Goal: Task Accomplishment & Management: Use online tool/utility

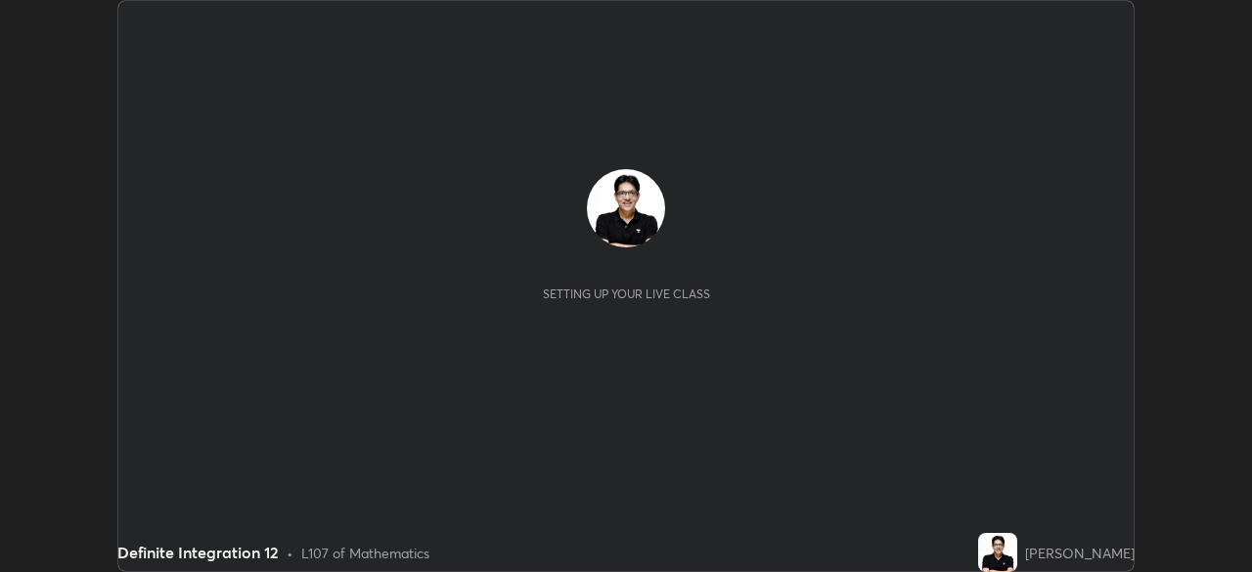
scroll to position [572, 1251]
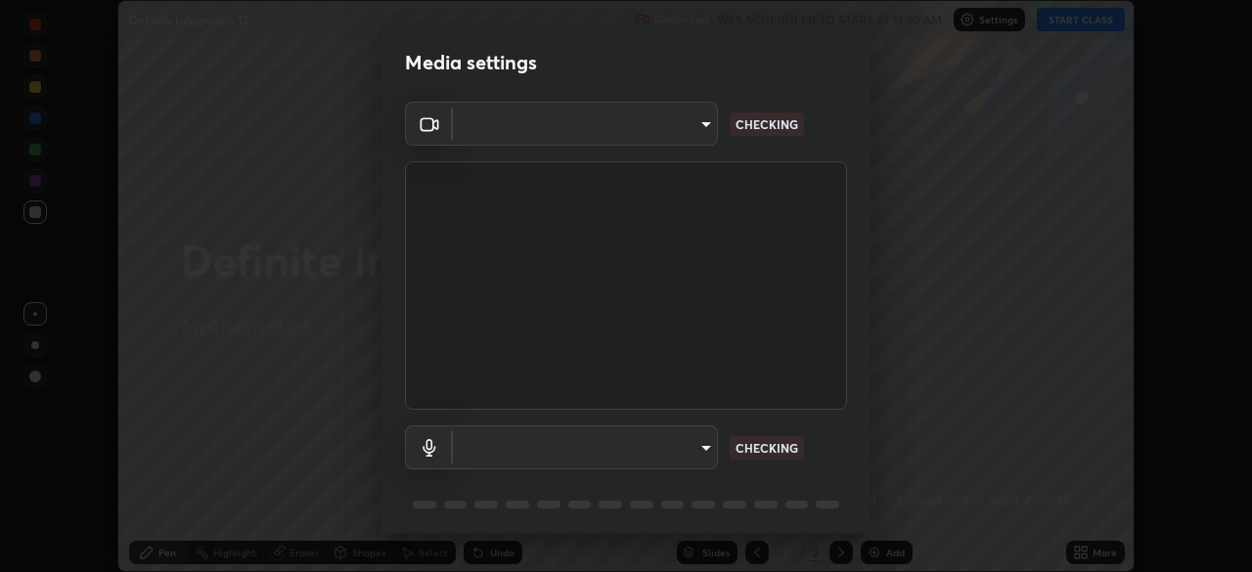
type input "a336d64f64e55d8aa7a740c0692a000d9b2cd72565bf31e1fe246034b728a4c7"
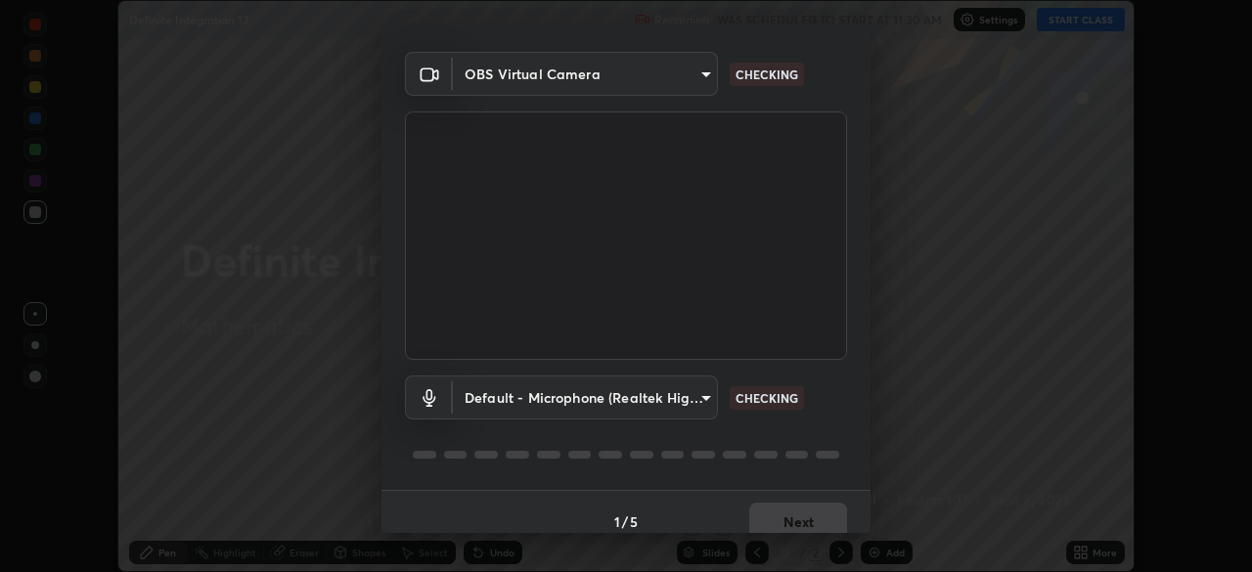
click at [704, 397] on body "Erase all Definite Integration 12 Recording WAS SCHEDULED TO START AT 11:30 AM …" at bounding box center [626, 286] width 1252 height 572
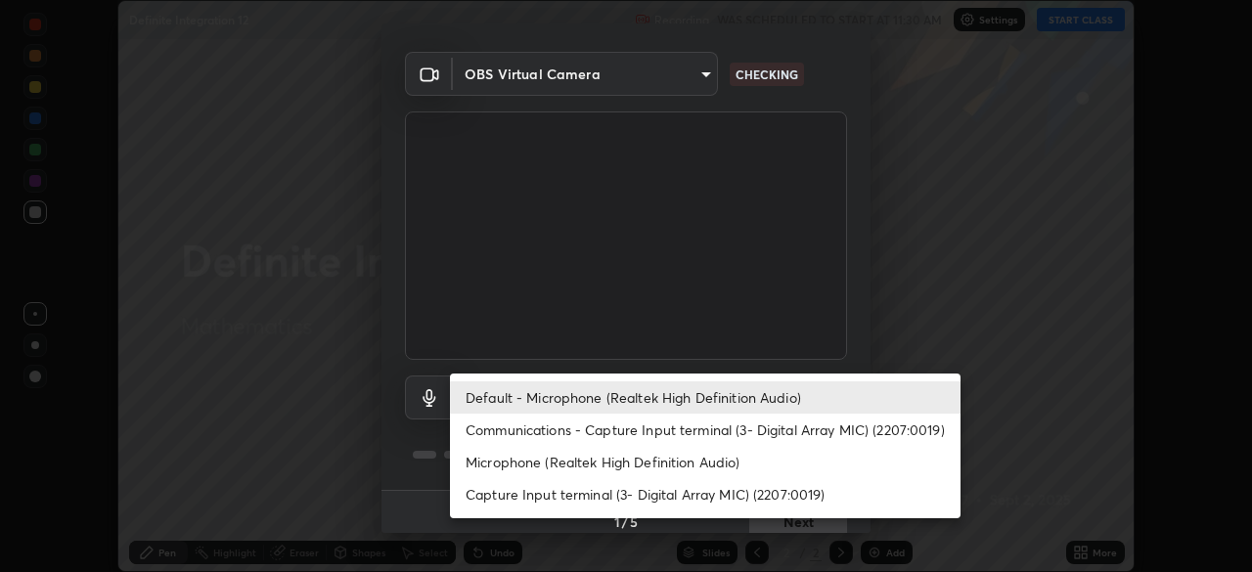
click at [693, 460] on li "Microphone (Realtek High Definition Audio)" at bounding box center [705, 462] width 510 height 32
type input "4273d84e70fb5c3da1ad7a87736a7c1c3dc0036dee25445793fb8f51dd498235"
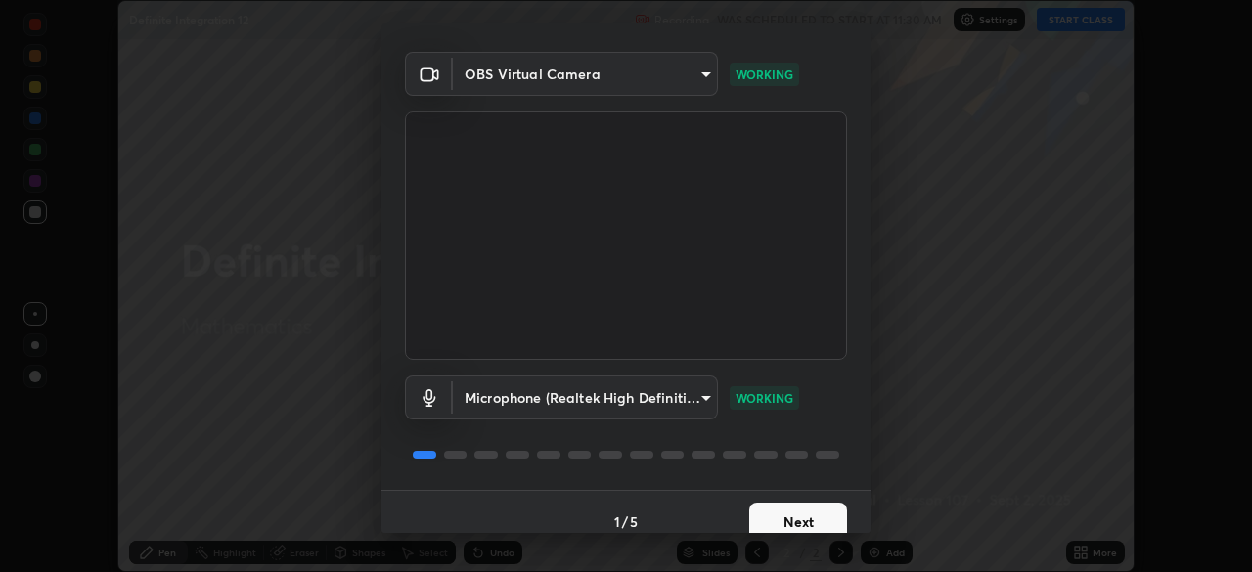
click at [788, 513] on button "Next" at bounding box center [798, 522] width 98 height 39
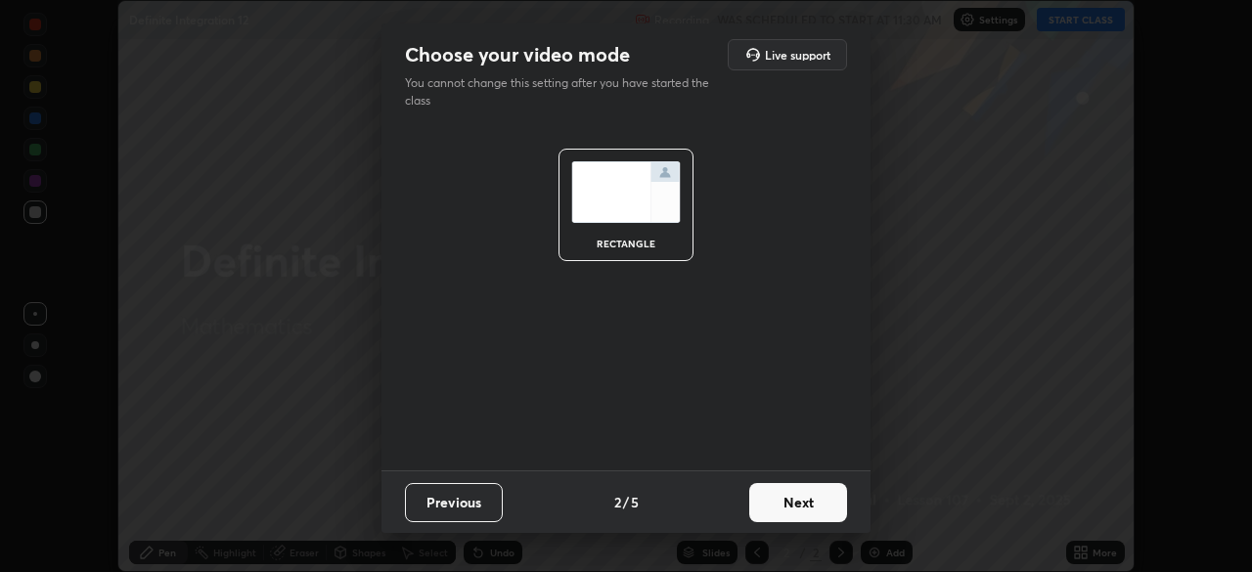
click at [791, 518] on button "Next" at bounding box center [798, 502] width 98 height 39
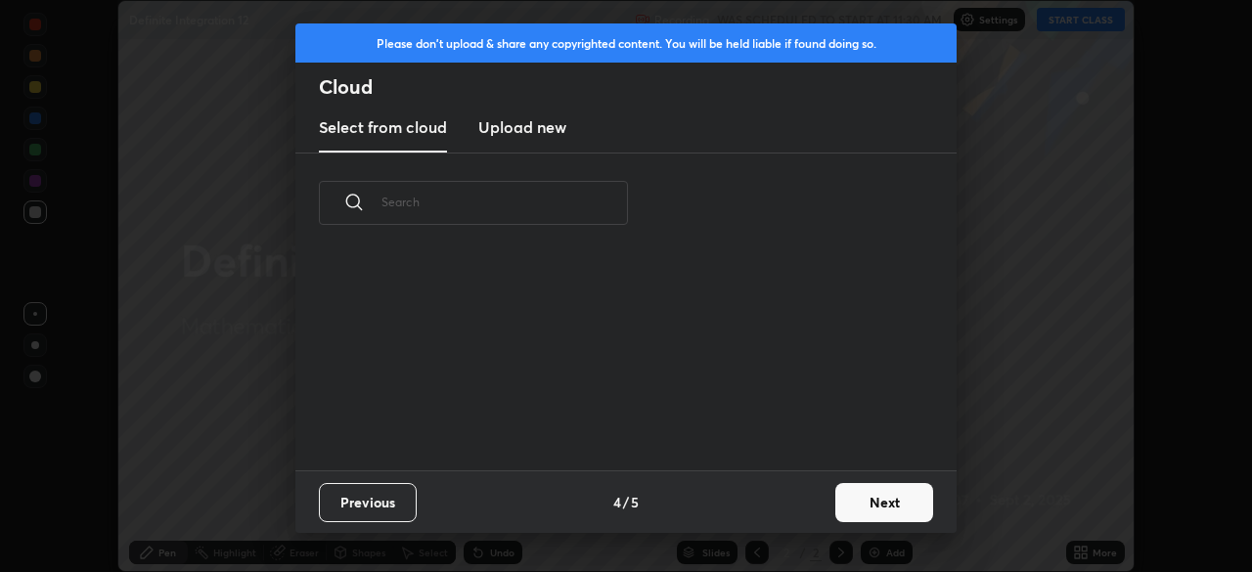
click at [849, 510] on button "Next" at bounding box center [884, 502] width 98 height 39
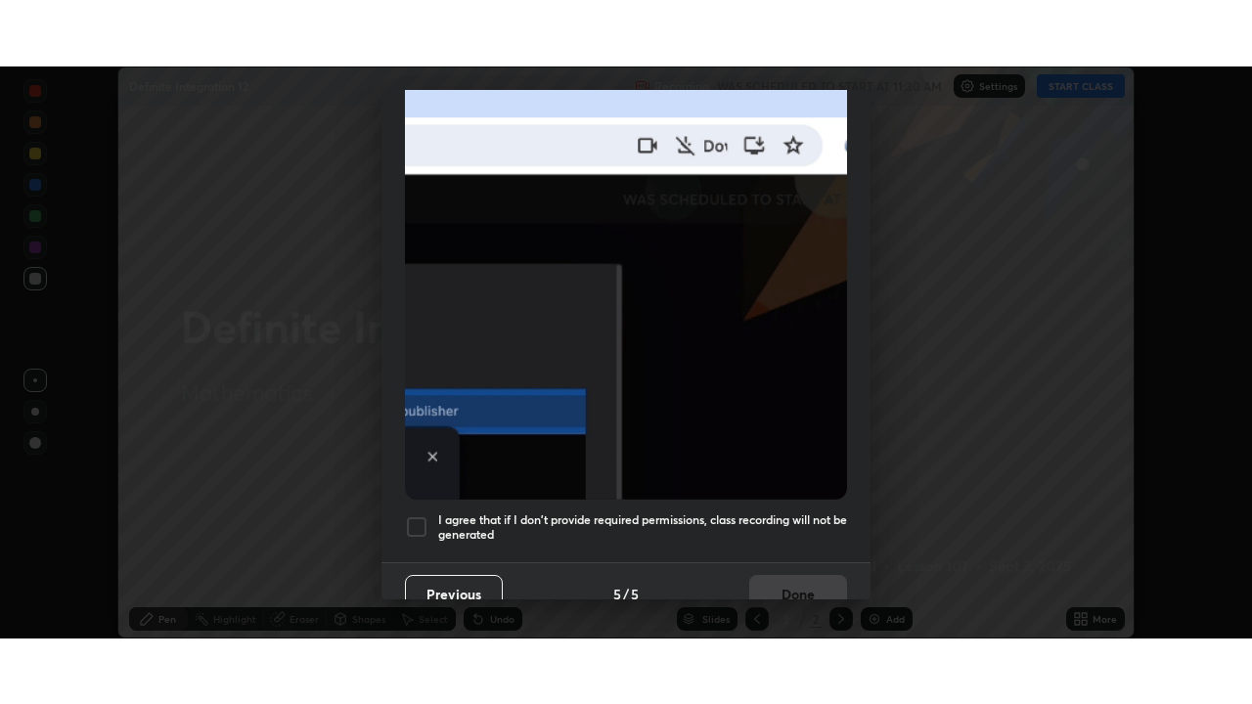
scroll to position [468, 0]
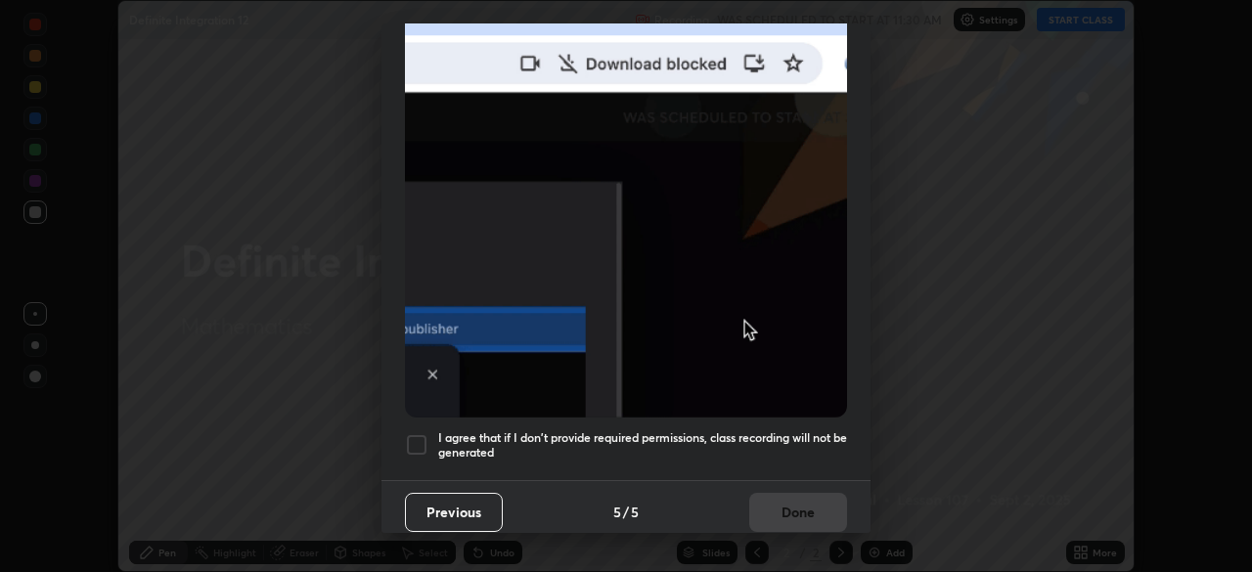
click at [780, 449] on h5 "I agree that if I don't provide required permissions, class recording will not …" at bounding box center [642, 445] width 409 height 30
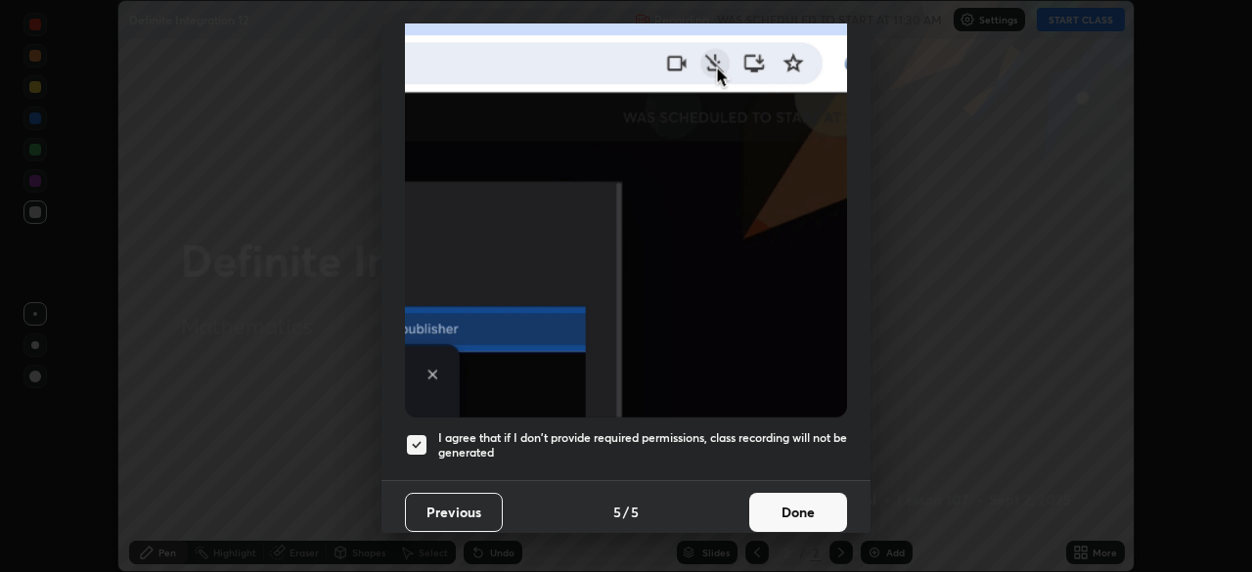
click at [795, 503] on button "Done" at bounding box center [798, 512] width 98 height 39
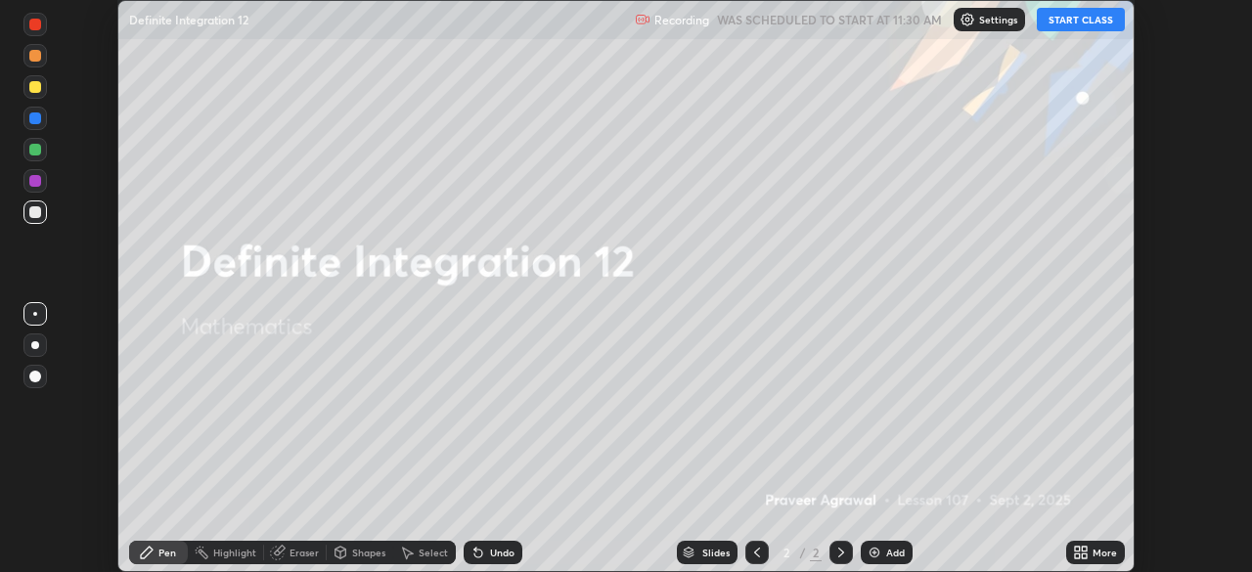
click at [1070, 22] on button "START CLASS" at bounding box center [1081, 19] width 88 height 23
click at [1084, 552] on icon at bounding box center [1084, 549] width 5 height 5
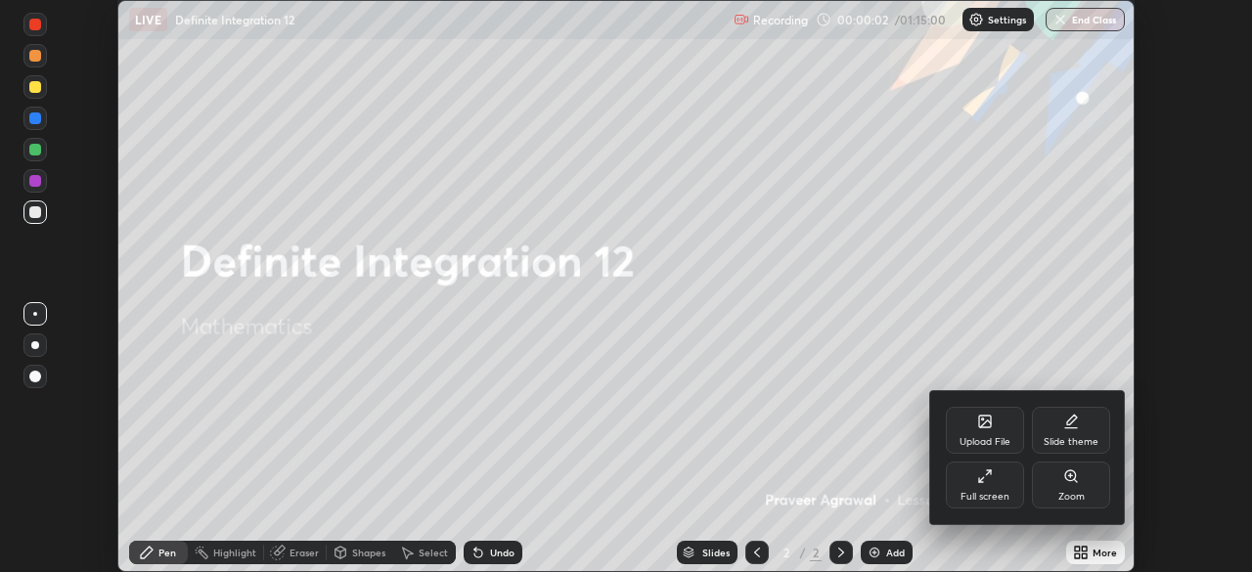
click at [970, 492] on div "Full screen" at bounding box center [984, 497] width 49 height 10
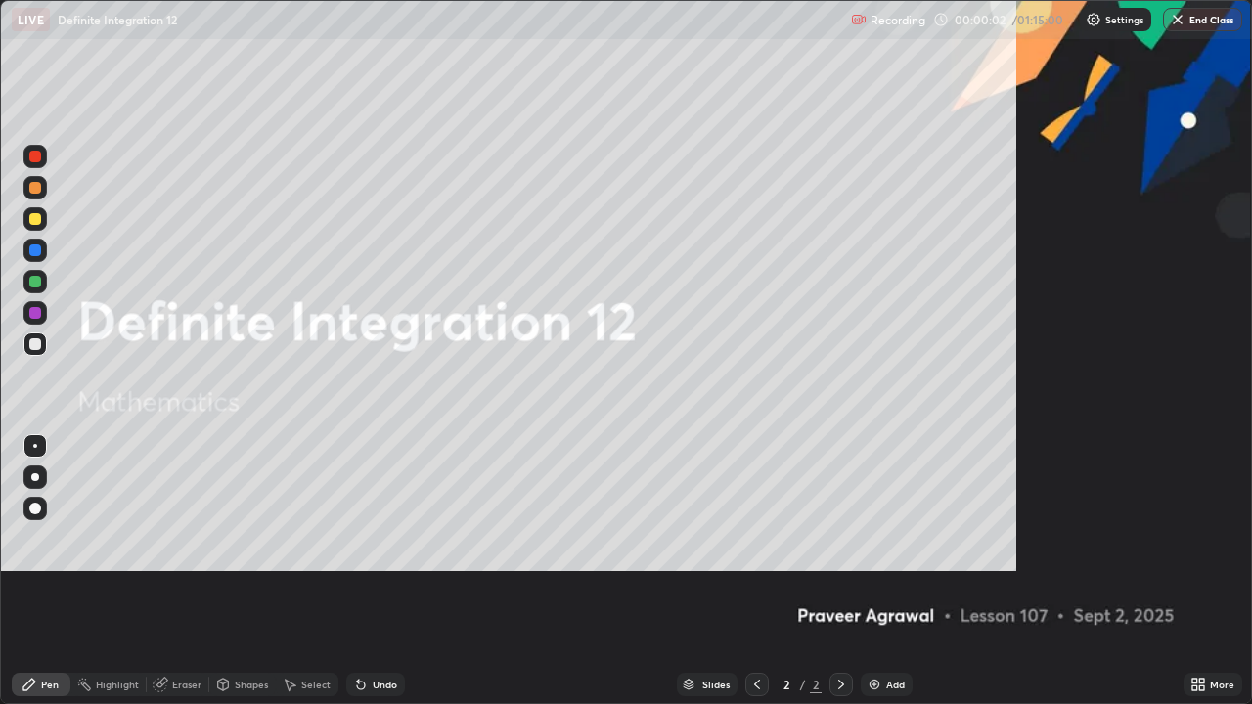
scroll to position [704, 1252]
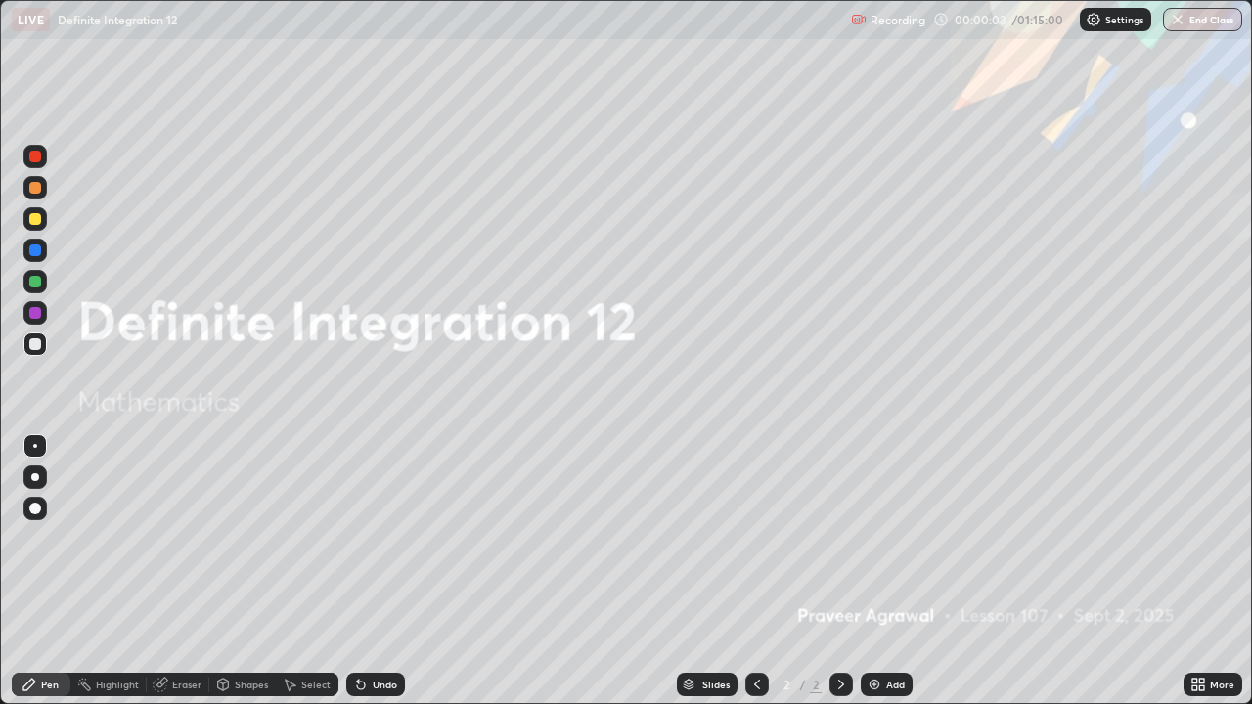
click at [869, 571] on img at bounding box center [874, 685] width 16 height 16
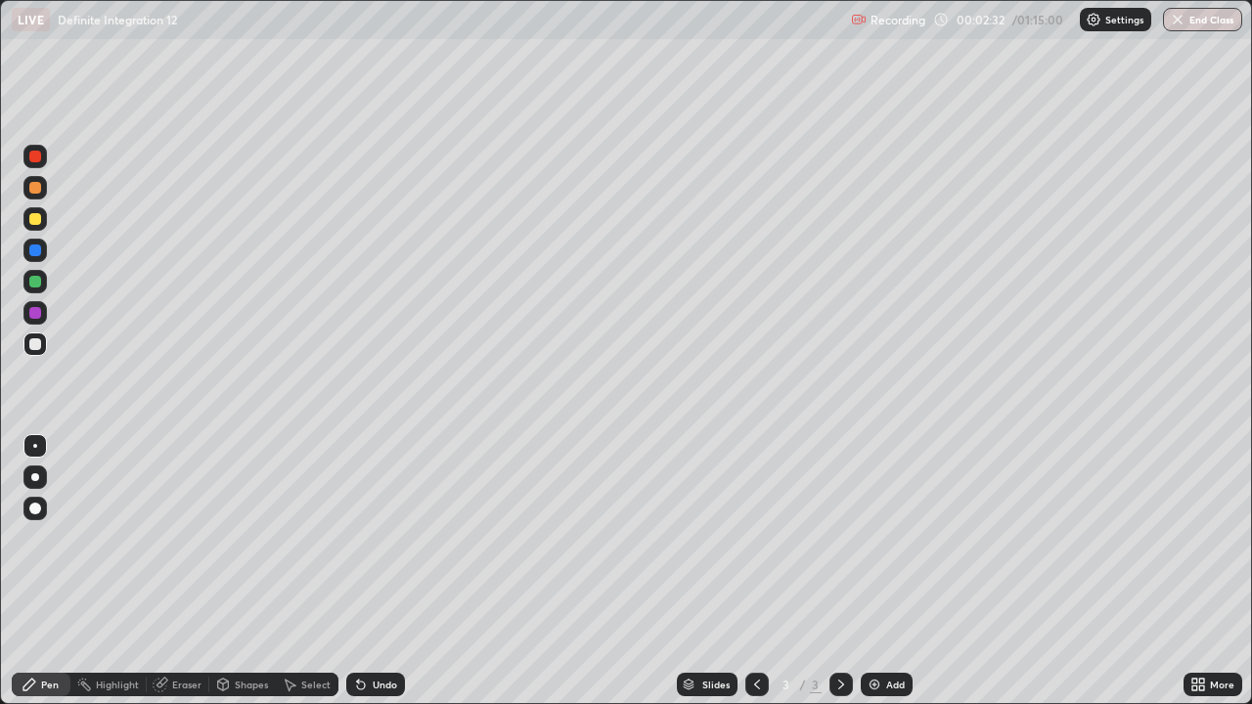
click at [40, 220] on div at bounding box center [35, 219] width 12 height 12
click at [36, 346] on div at bounding box center [35, 344] width 12 height 12
click at [36, 222] on div at bounding box center [35, 219] width 12 height 12
click at [35, 281] on div at bounding box center [35, 282] width 12 height 12
click at [46, 345] on div at bounding box center [34, 343] width 23 height 23
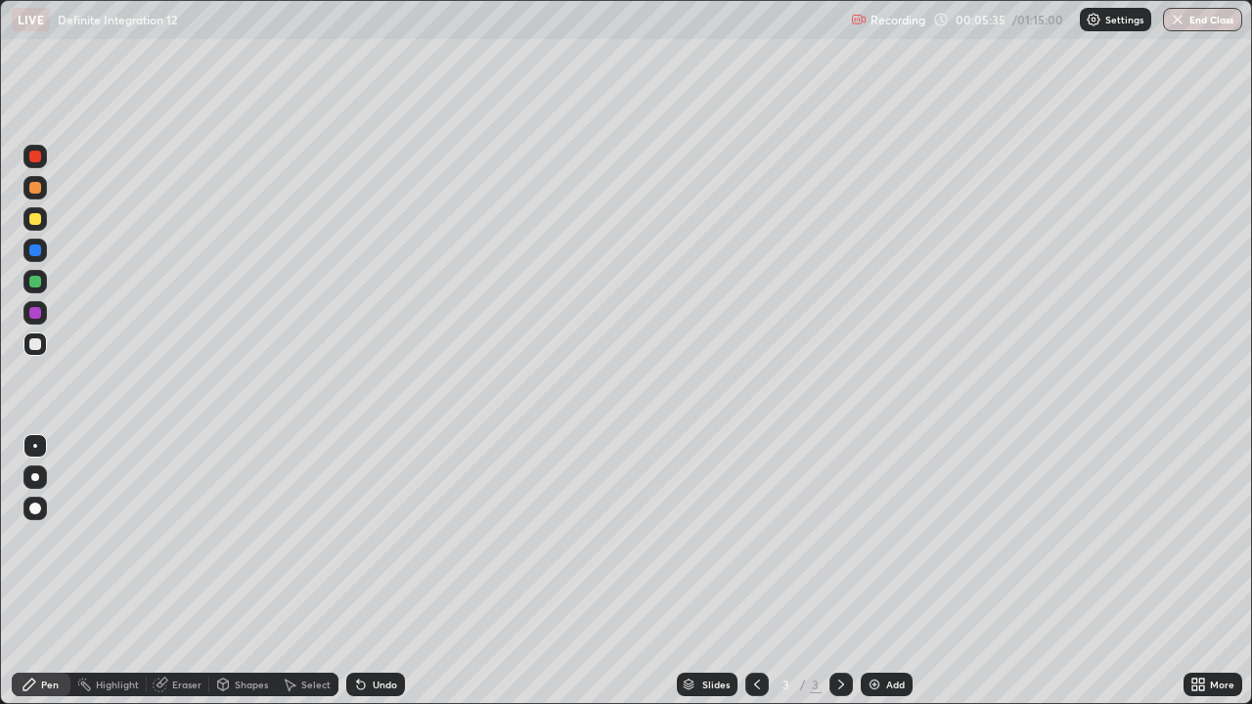
click at [39, 250] on div at bounding box center [35, 250] width 12 height 12
click at [37, 340] on div at bounding box center [35, 344] width 12 height 12
click at [876, 571] on img at bounding box center [874, 685] width 16 height 16
click at [36, 219] on div at bounding box center [35, 219] width 12 height 12
click at [36, 281] on div at bounding box center [35, 282] width 12 height 12
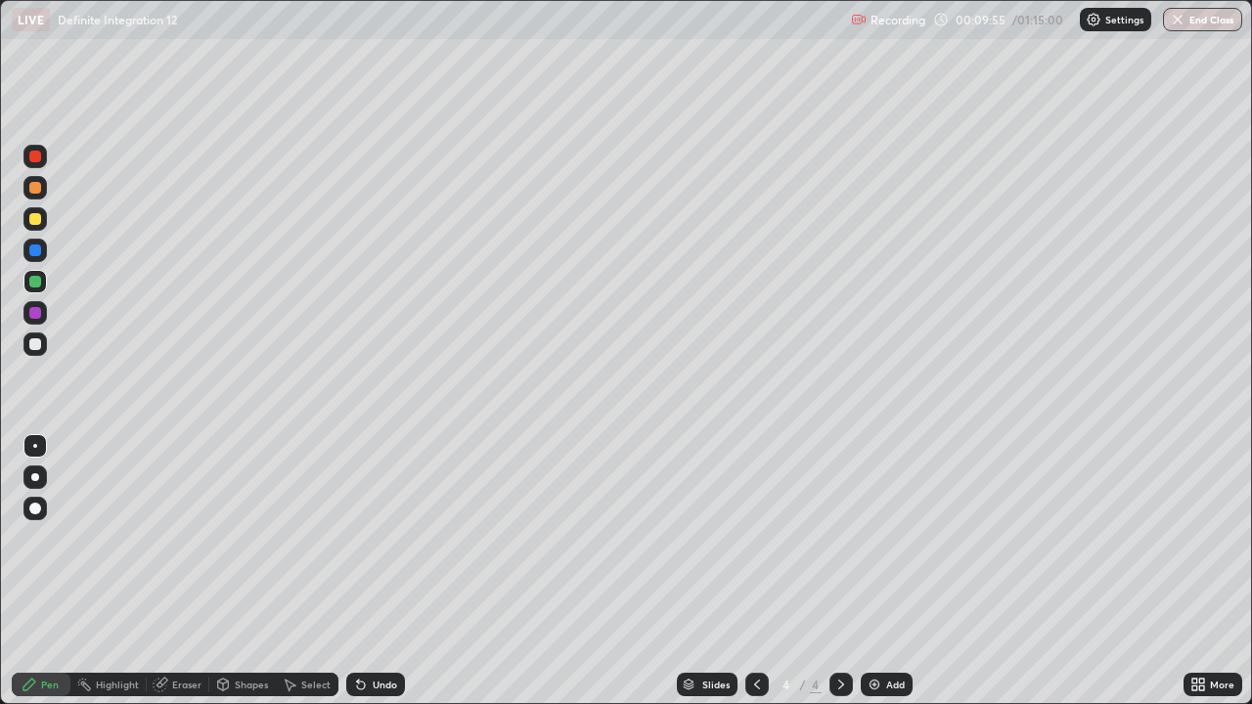
click at [33, 345] on div at bounding box center [35, 344] width 12 height 12
click at [35, 254] on div at bounding box center [35, 250] width 12 height 12
click at [38, 348] on div at bounding box center [35, 344] width 12 height 12
click at [873, 571] on img at bounding box center [874, 685] width 16 height 16
click at [36, 219] on div at bounding box center [35, 219] width 12 height 12
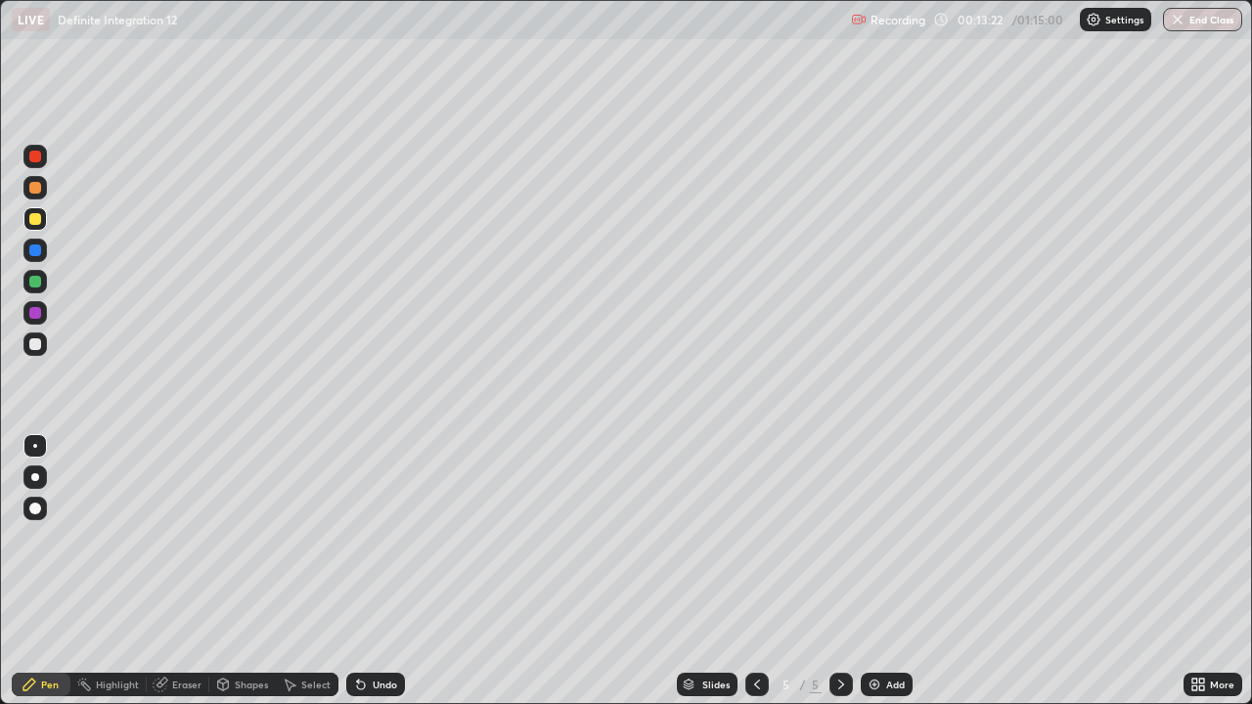
click at [40, 280] on div at bounding box center [35, 282] width 12 height 12
click at [37, 220] on div at bounding box center [35, 219] width 12 height 12
click at [34, 249] on div at bounding box center [35, 250] width 12 height 12
click at [367, 571] on div "Undo" at bounding box center [375, 684] width 59 height 23
click at [358, 571] on icon at bounding box center [361, 686] width 8 height 8
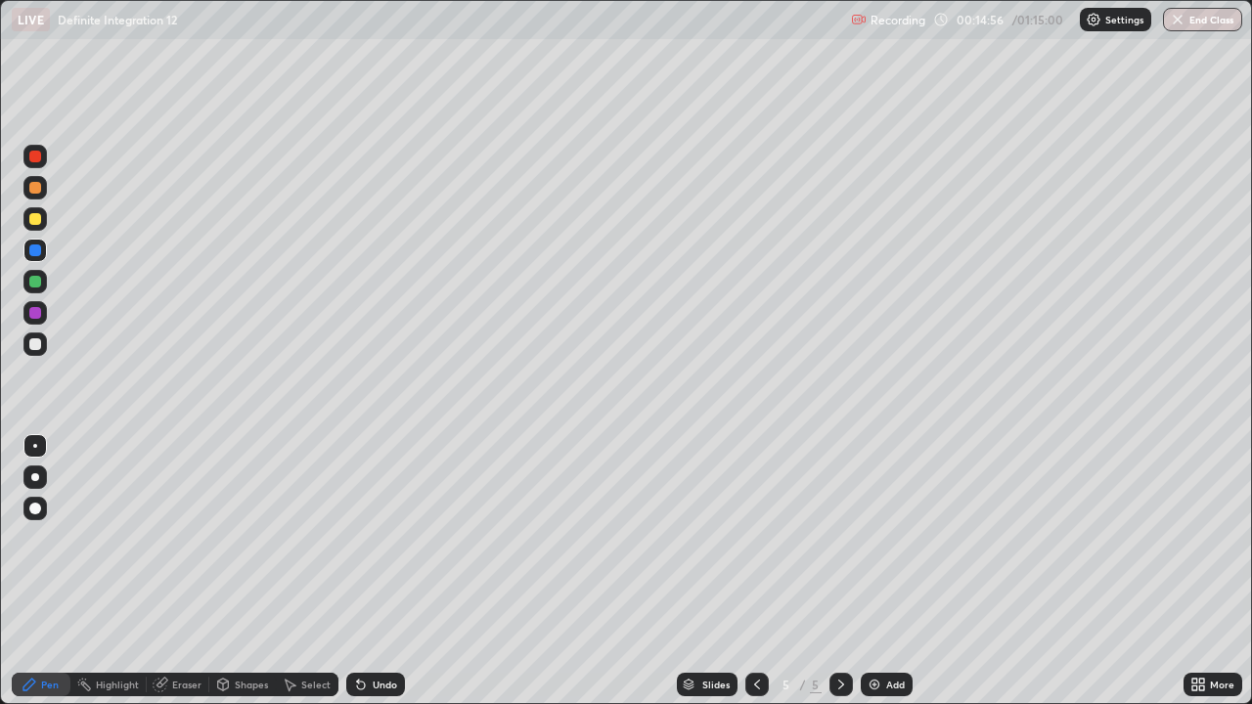
click at [358, 571] on icon at bounding box center [361, 686] width 8 height 8
click at [38, 348] on div at bounding box center [35, 344] width 12 height 12
click at [38, 191] on div at bounding box center [35, 188] width 12 height 12
click at [44, 346] on div at bounding box center [34, 343] width 23 height 23
click at [36, 191] on div at bounding box center [35, 188] width 12 height 12
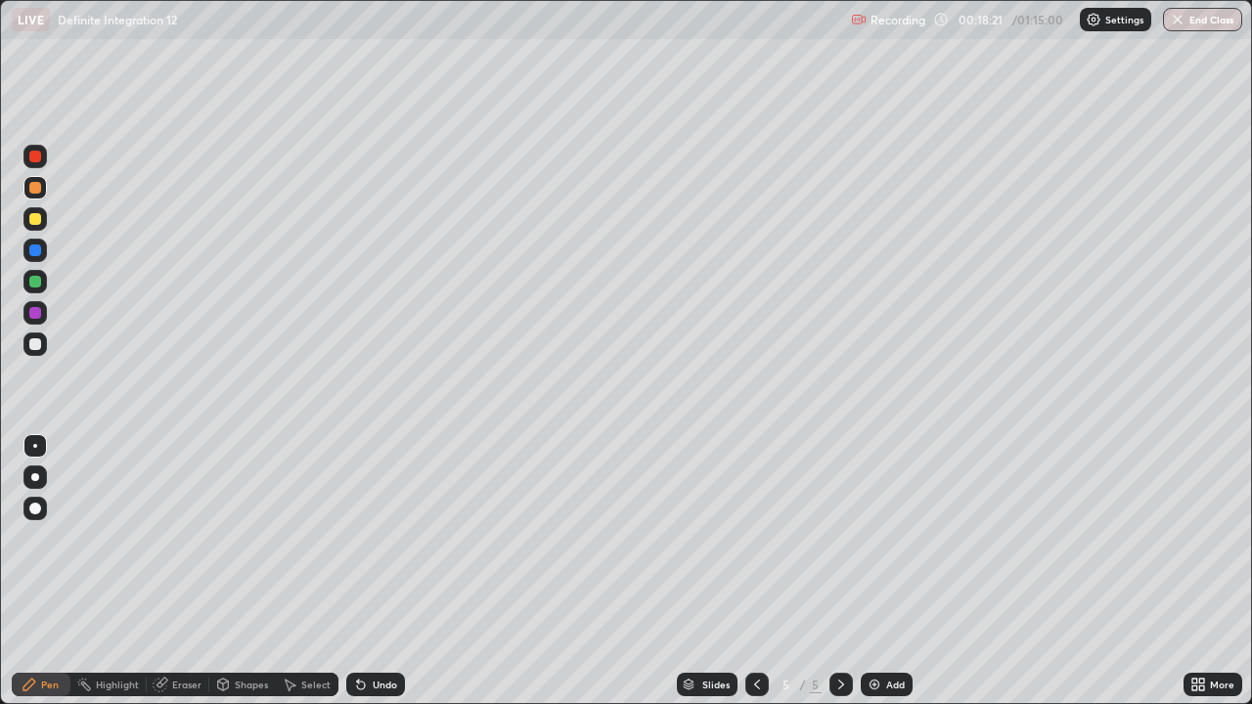
click at [36, 347] on div at bounding box center [35, 344] width 12 height 12
click at [37, 220] on div at bounding box center [35, 219] width 12 height 12
click at [38, 283] on div at bounding box center [35, 282] width 12 height 12
click at [36, 251] on div at bounding box center [35, 250] width 12 height 12
click at [36, 347] on div at bounding box center [35, 344] width 12 height 12
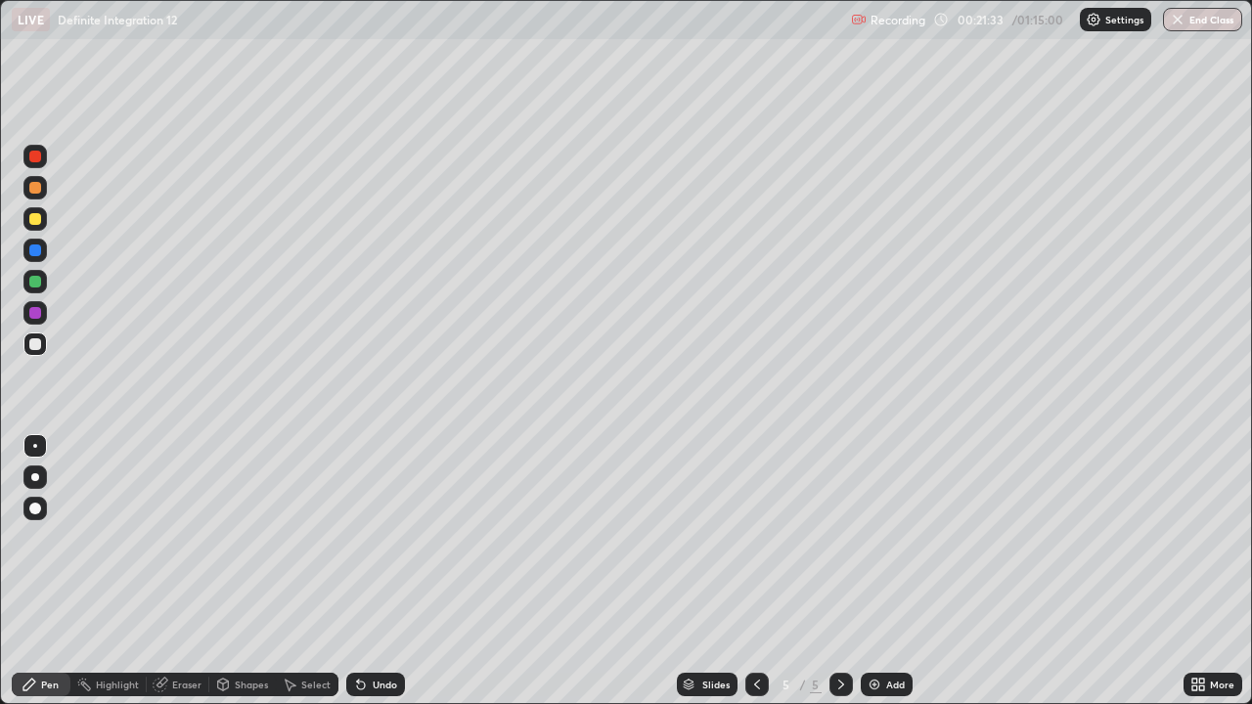
click at [870, 571] on img at bounding box center [874, 685] width 16 height 16
click at [30, 216] on div at bounding box center [35, 219] width 12 height 12
click at [37, 285] on div at bounding box center [35, 282] width 12 height 12
click at [36, 349] on div at bounding box center [35, 344] width 12 height 12
click at [35, 255] on div at bounding box center [35, 250] width 12 height 12
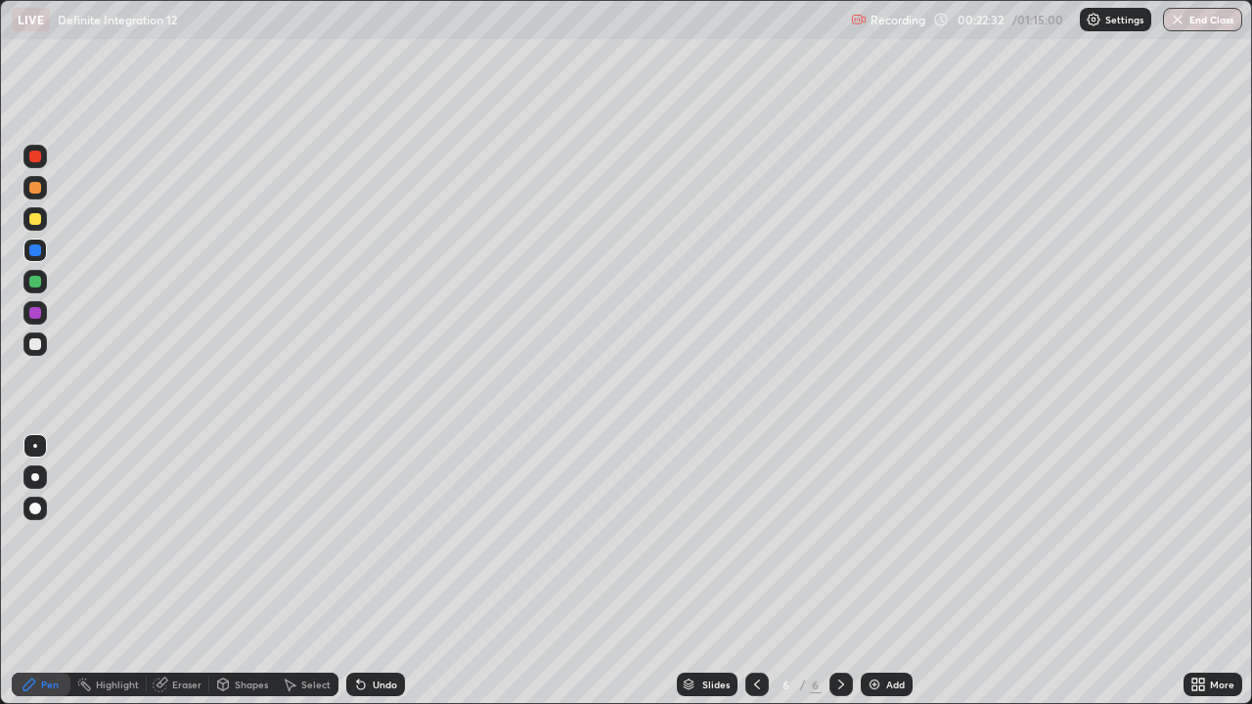
click at [38, 189] on div at bounding box center [35, 188] width 12 height 12
click at [39, 344] on div at bounding box center [35, 344] width 12 height 12
click at [872, 571] on img at bounding box center [874, 685] width 16 height 16
click at [37, 220] on div at bounding box center [35, 219] width 12 height 12
click at [40, 286] on div at bounding box center [34, 281] width 23 height 23
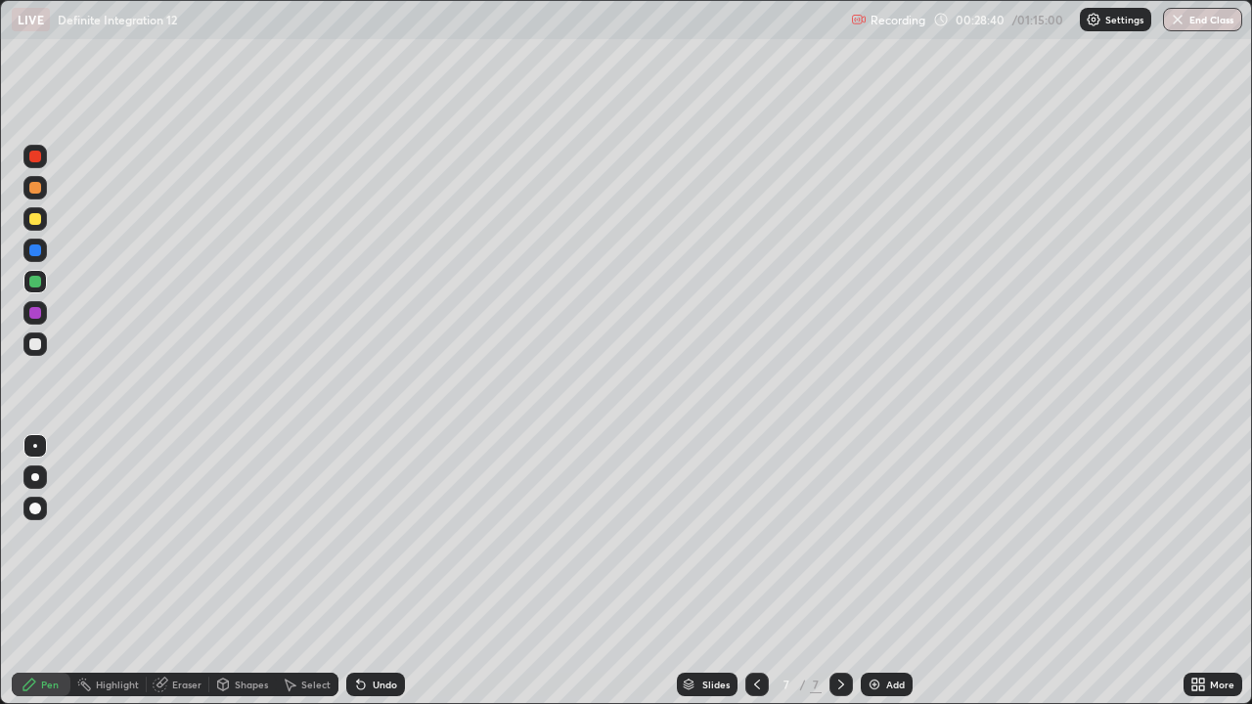
click at [43, 346] on div at bounding box center [34, 343] width 23 height 23
click at [174, 571] on div "Eraser" at bounding box center [186, 685] width 29 height 10
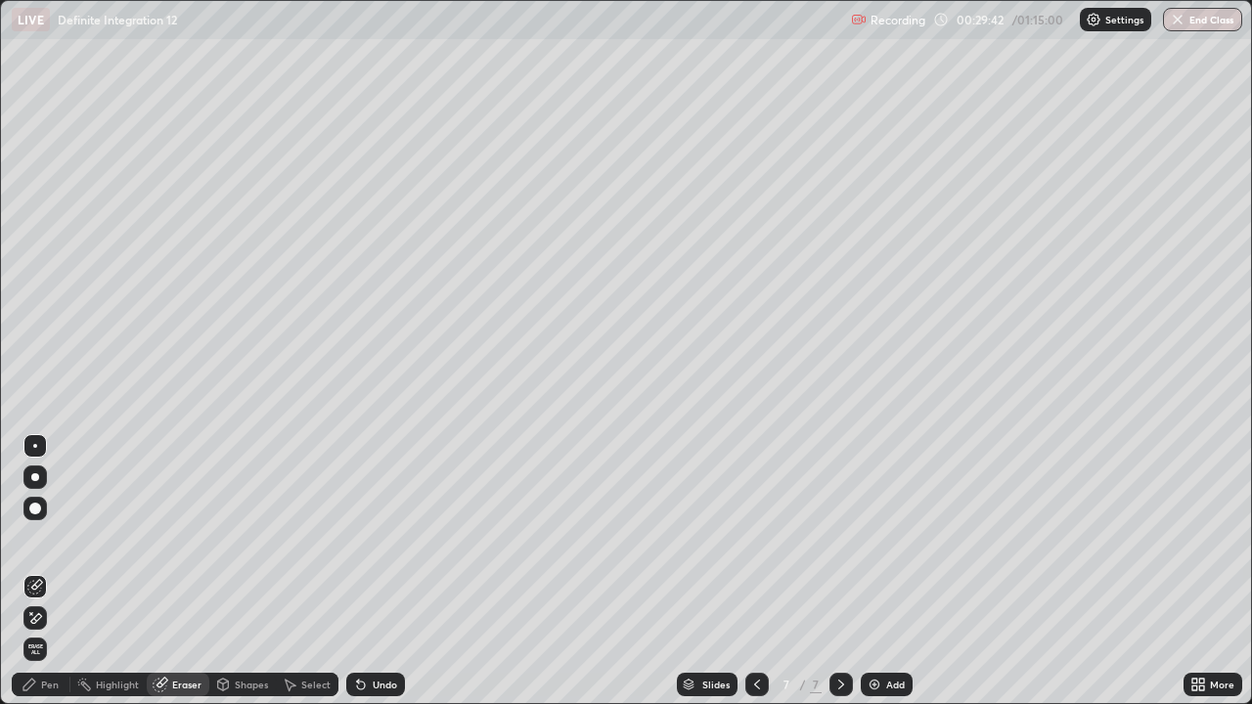
click at [61, 571] on div "Pen" at bounding box center [41, 684] width 59 height 23
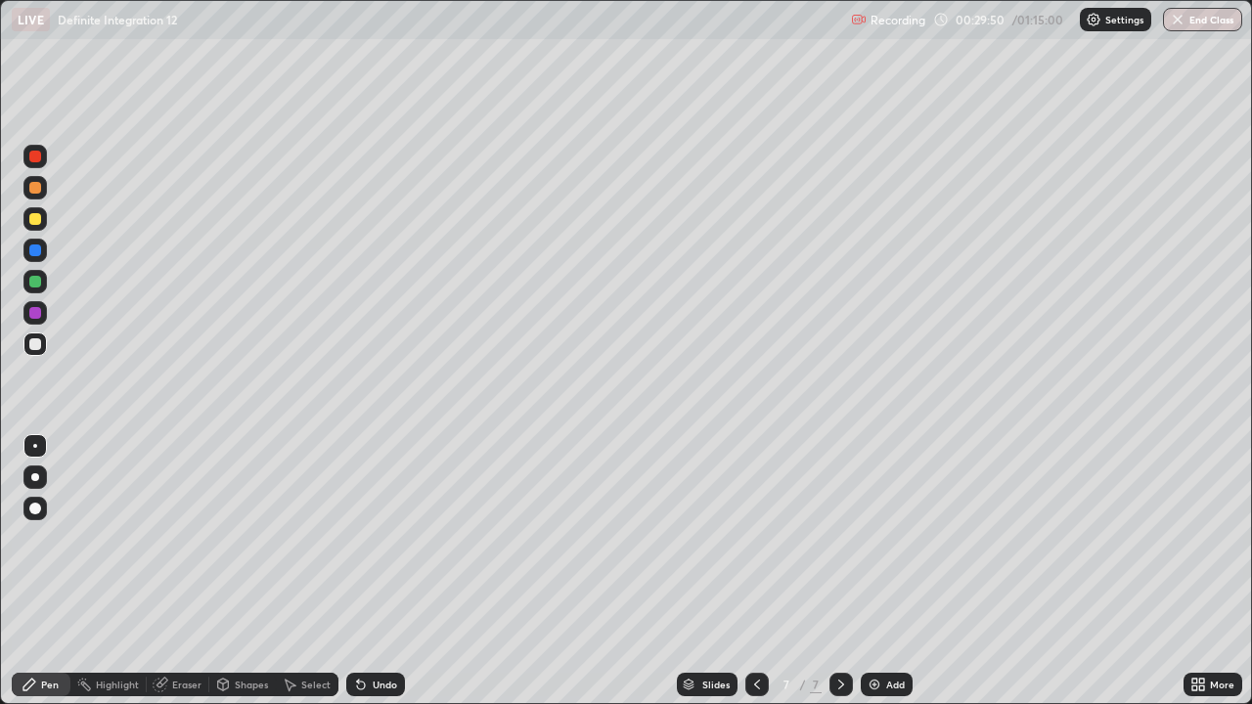
click at [190, 571] on div "Eraser" at bounding box center [186, 685] width 29 height 10
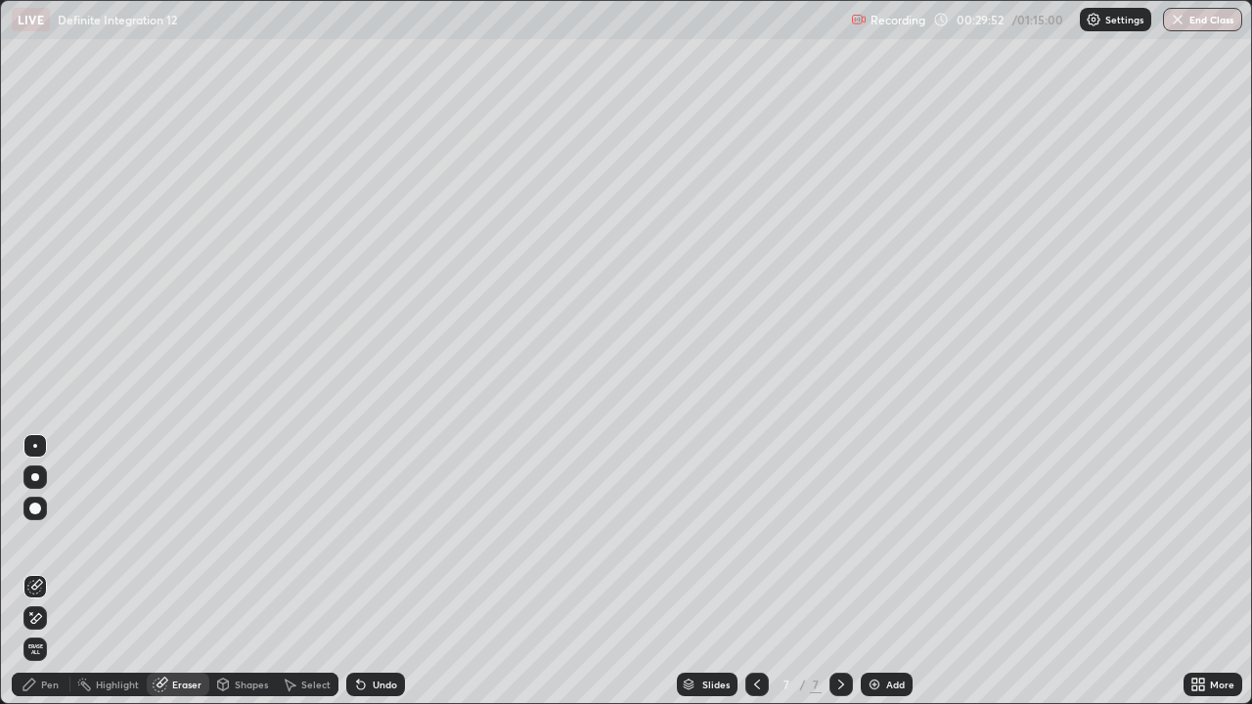
click at [59, 571] on div "Pen" at bounding box center [41, 684] width 59 height 23
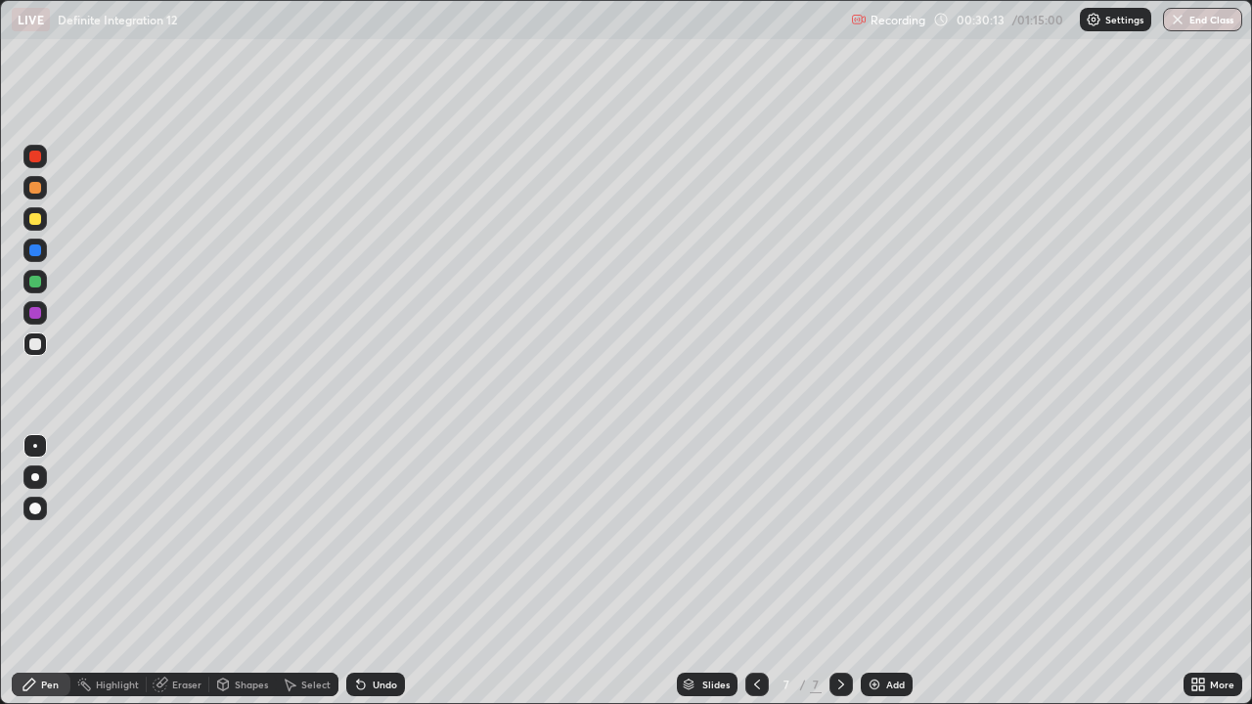
click at [375, 571] on div "Undo" at bounding box center [375, 684] width 59 height 23
click at [368, 571] on div "Undo" at bounding box center [375, 684] width 59 height 23
click at [876, 571] on img at bounding box center [874, 685] width 16 height 16
click at [37, 218] on div at bounding box center [35, 219] width 12 height 12
click at [37, 278] on div at bounding box center [35, 282] width 12 height 12
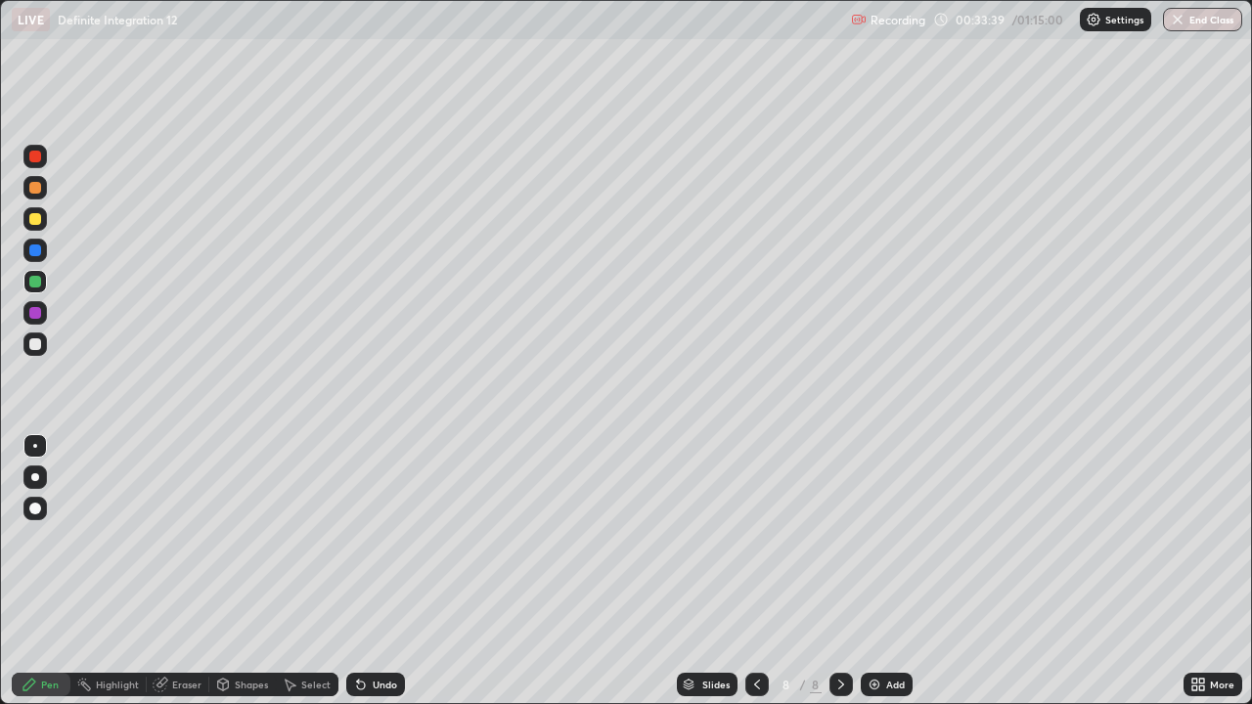
click at [34, 247] on div at bounding box center [35, 250] width 12 height 12
click at [38, 344] on div at bounding box center [35, 344] width 12 height 12
click at [877, 571] on img at bounding box center [874, 685] width 16 height 16
click at [33, 219] on div at bounding box center [35, 219] width 12 height 12
click at [36, 283] on div at bounding box center [35, 282] width 12 height 12
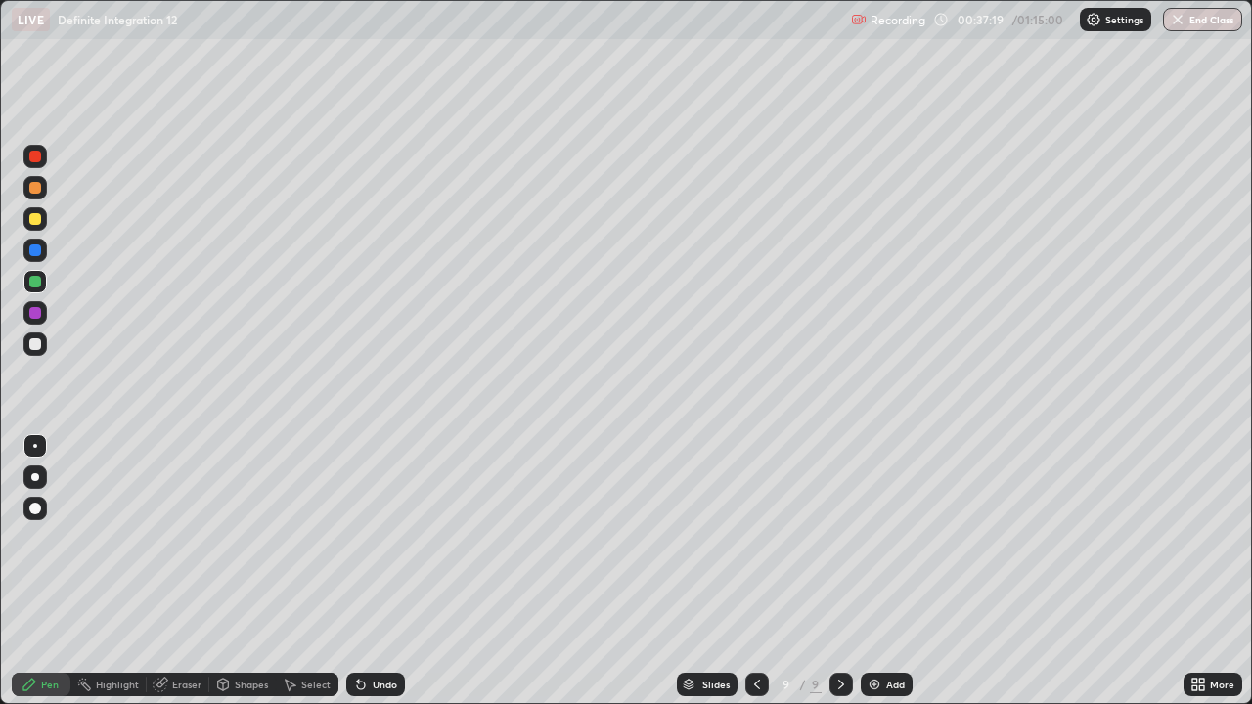
click at [36, 250] on div at bounding box center [35, 250] width 12 height 12
click at [38, 346] on div at bounding box center [35, 344] width 12 height 12
click at [880, 571] on div "Add" at bounding box center [887, 684] width 52 height 23
click at [183, 571] on div "Eraser" at bounding box center [186, 685] width 29 height 10
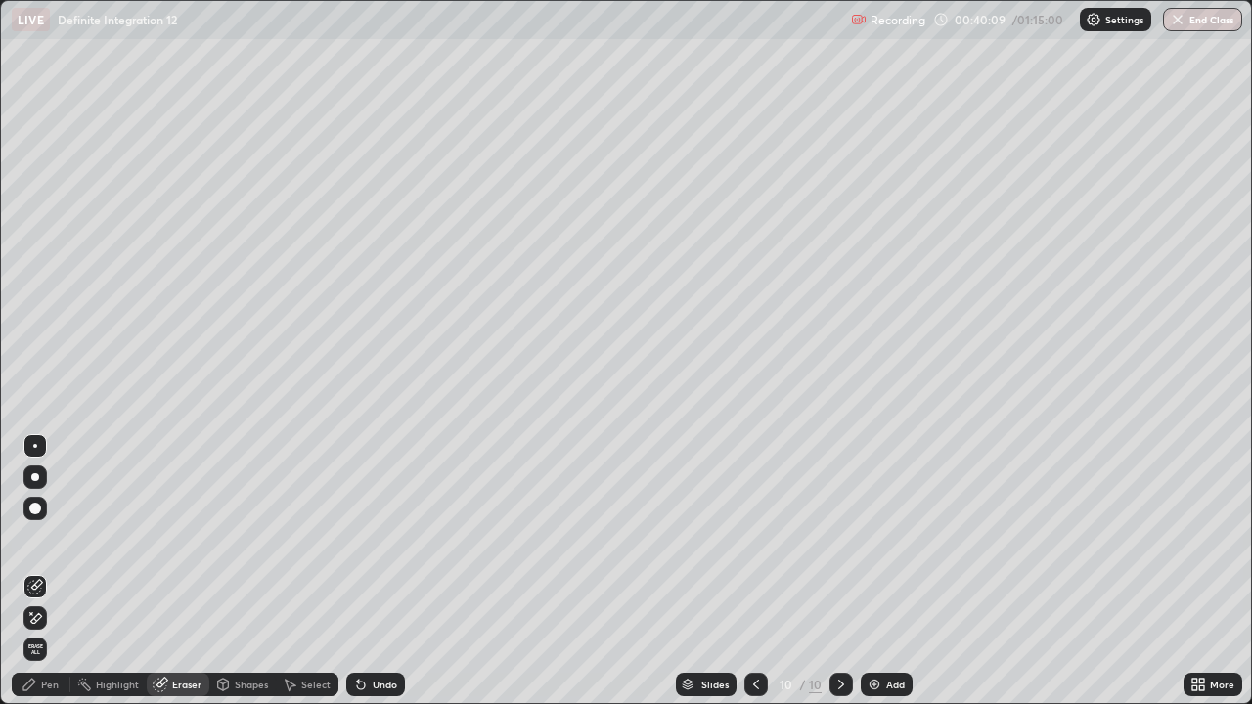
click at [61, 571] on div "Pen" at bounding box center [41, 684] width 59 height 23
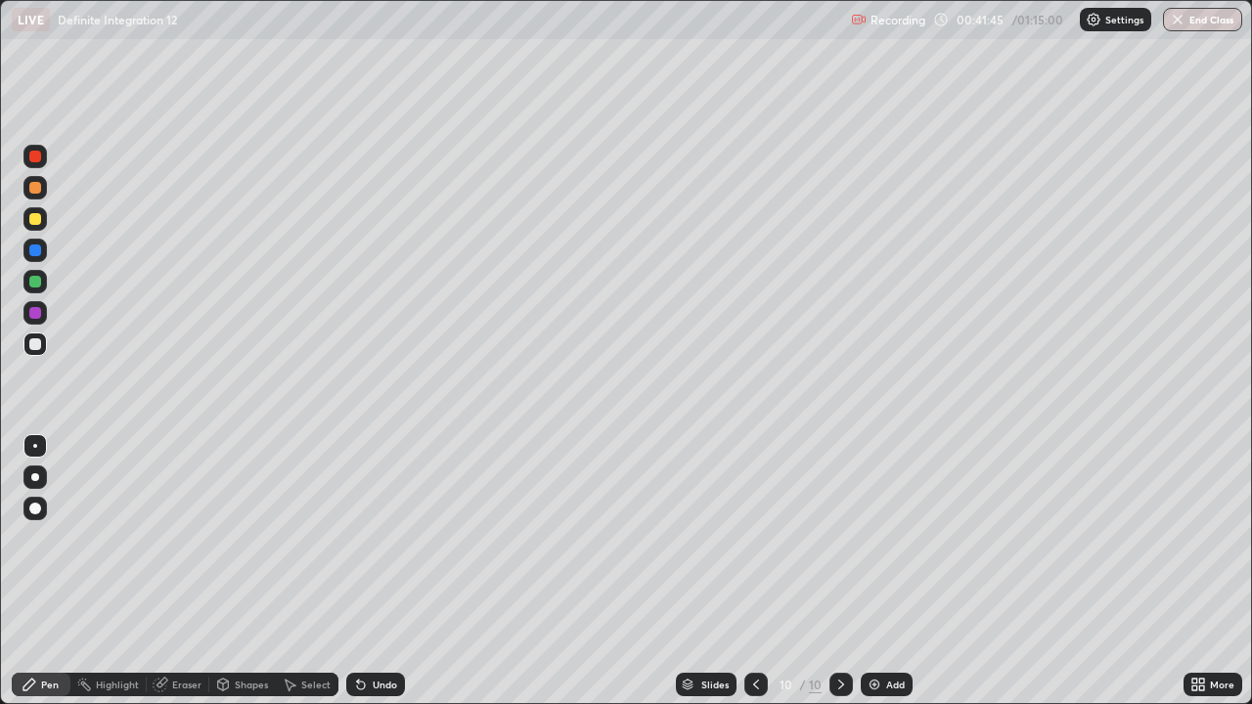
click at [35, 220] on div at bounding box center [35, 219] width 12 height 12
click at [39, 286] on div at bounding box center [35, 282] width 12 height 12
click at [37, 251] on div at bounding box center [35, 250] width 12 height 12
click at [36, 221] on div at bounding box center [35, 219] width 12 height 12
click at [36, 346] on div at bounding box center [35, 344] width 12 height 12
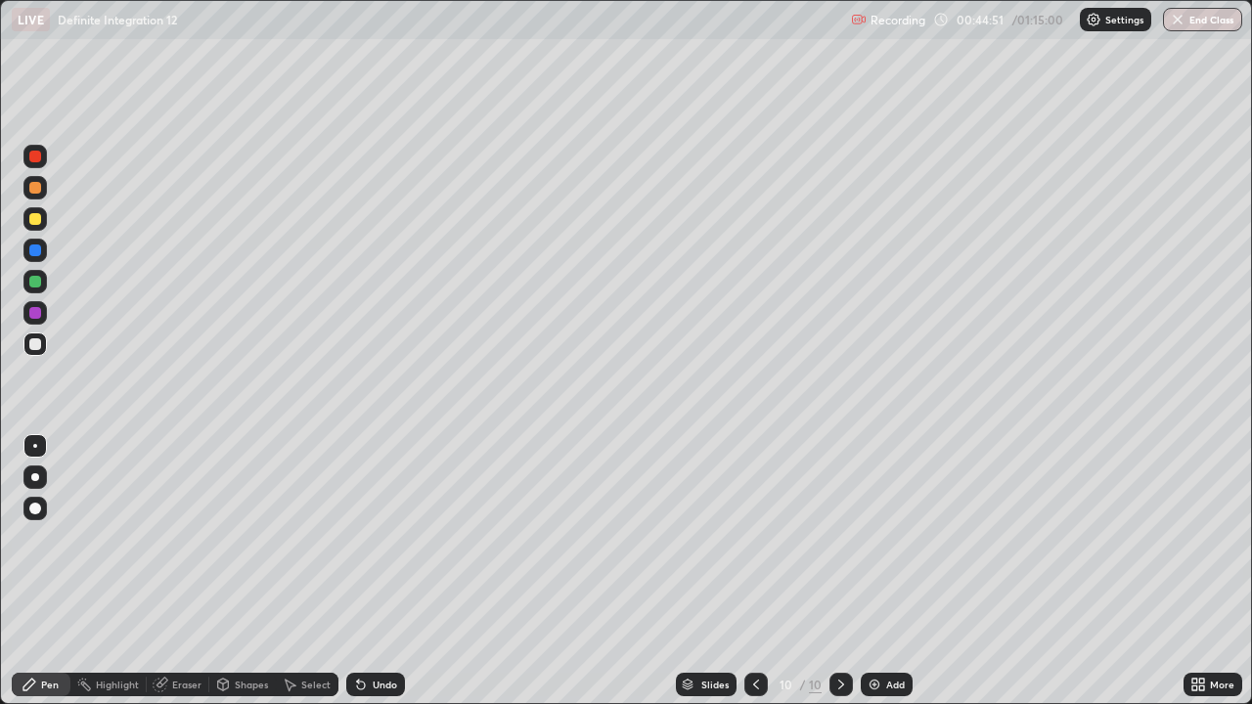
click at [877, 571] on img at bounding box center [874, 685] width 16 height 16
click at [38, 222] on div at bounding box center [35, 219] width 12 height 12
click at [37, 281] on div at bounding box center [35, 282] width 12 height 12
click at [35, 251] on div at bounding box center [35, 250] width 12 height 12
click at [34, 342] on div at bounding box center [35, 344] width 12 height 12
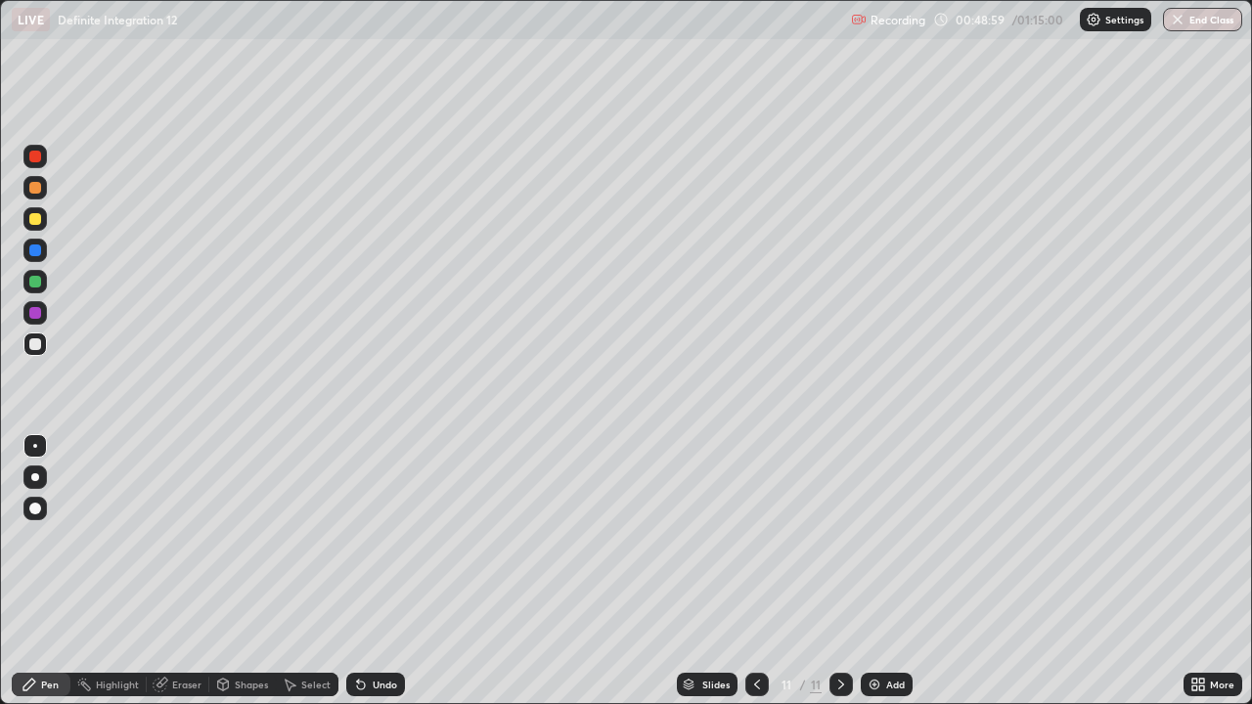
click at [37, 221] on div at bounding box center [35, 219] width 12 height 12
click at [37, 314] on div at bounding box center [35, 313] width 12 height 12
click at [42, 345] on div at bounding box center [34, 343] width 23 height 23
click at [871, 571] on img at bounding box center [874, 685] width 16 height 16
click at [38, 220] on div at bounding box center [35, 219] width 12 height 12
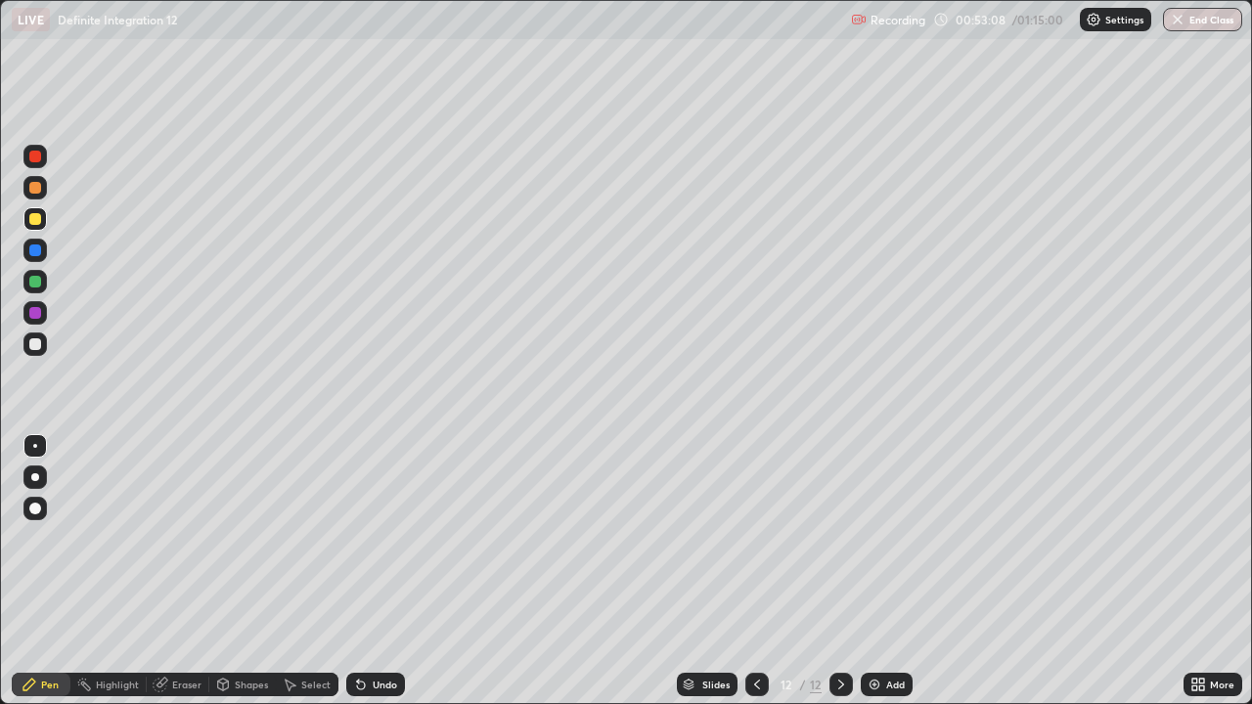
click at [34, 287] on div at bounding box center [35, 282] width 12 height 12
click at [33, 249] on div at bounding box center [35, 250] width 12 height 12
click at [37, 346] on div at bounding box center [35, 344] width 12 height 12
click at [380, 571] on div "Undo" at bounding box center [375, 684] width 59 height 23
click at [378, 571] on div "Undo" at bounding box center [375, 684] width 59 height 23
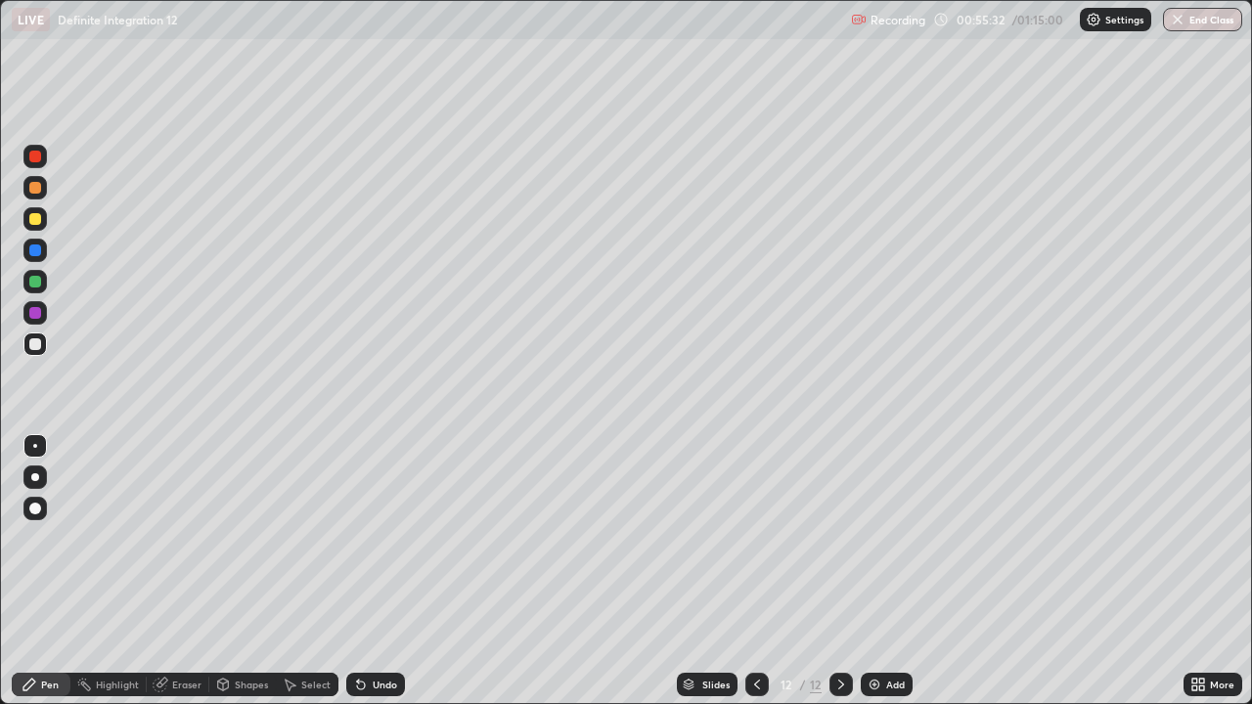
click at [871, 571] on img at bounding box center [874, 685] width 16 height 16
click at [374, 571] on div "Undo" at bounding box center [375, 684] width 59 height 23
click at [34, 219] on div at bounding box center [35, 219] width 12 height 12
click at [38, 285] on div at bounding box center [35, 282] width 12 height 12
click at [38, 346] on div at bounding box center [35, 344] width 12 height 12
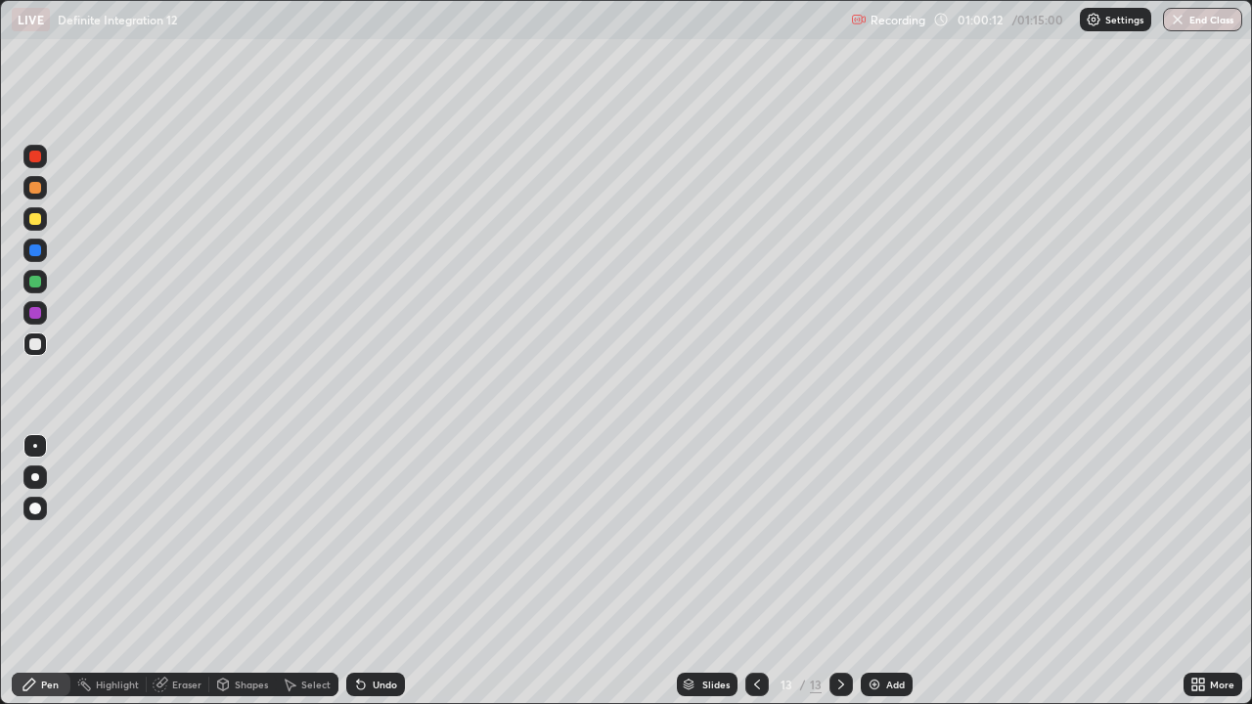
click at [37, 248] on div at bounding box center [35, 250] width 12 height 12
click at [41, 345] on div at bounding box center [34, 343] width 23 height 23
click at [873, 571] on img at bounding box center [874, 685] width 16 height 16
click at [32, 220] on div at bounding box center [35, 219] width 12 height 12
click at [35, 286] on div at bounding box center [35, 282] width 12 height 12
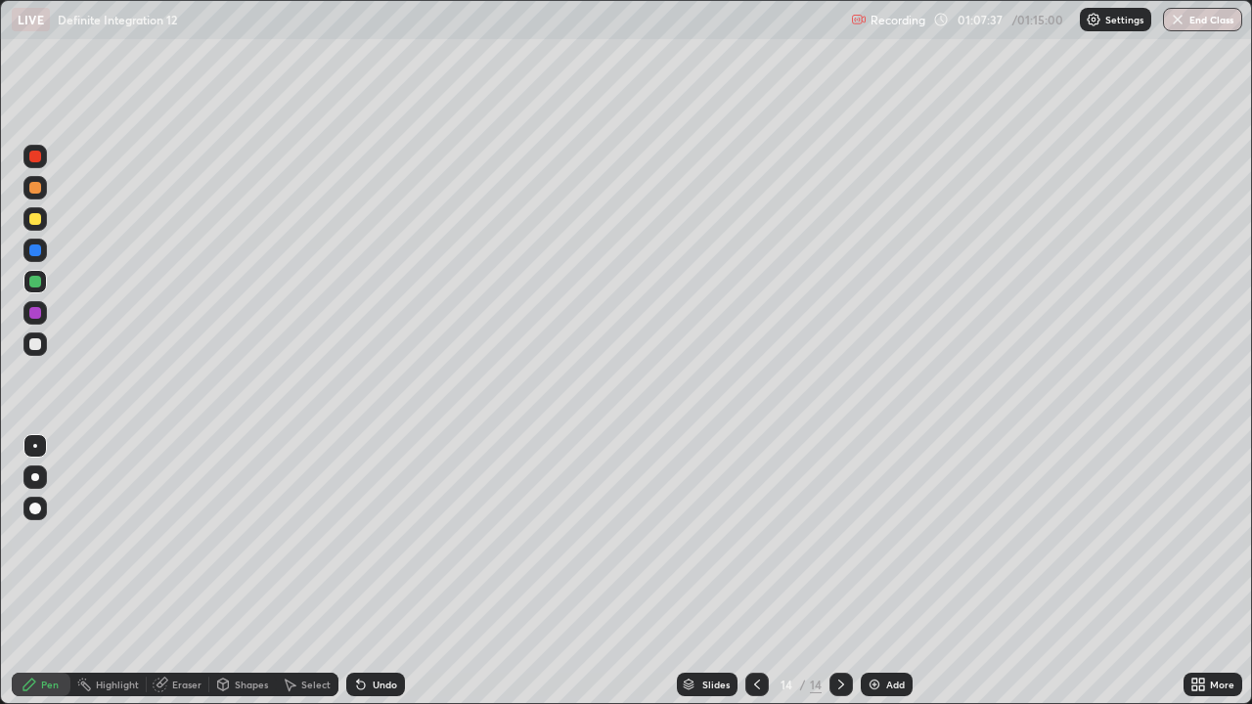
click at [36, 253] on div at bounding box center [35, 250] width 12 height 12
click at [36, 347] on div at bounding box center [35, 344] width 12 height 12
click at [35, 251] on div at bounding box center [35, 250] width 12 height 12
click at [1198, 23] on button "End Class" at bounding box center [1203, 19] width 77 height 23
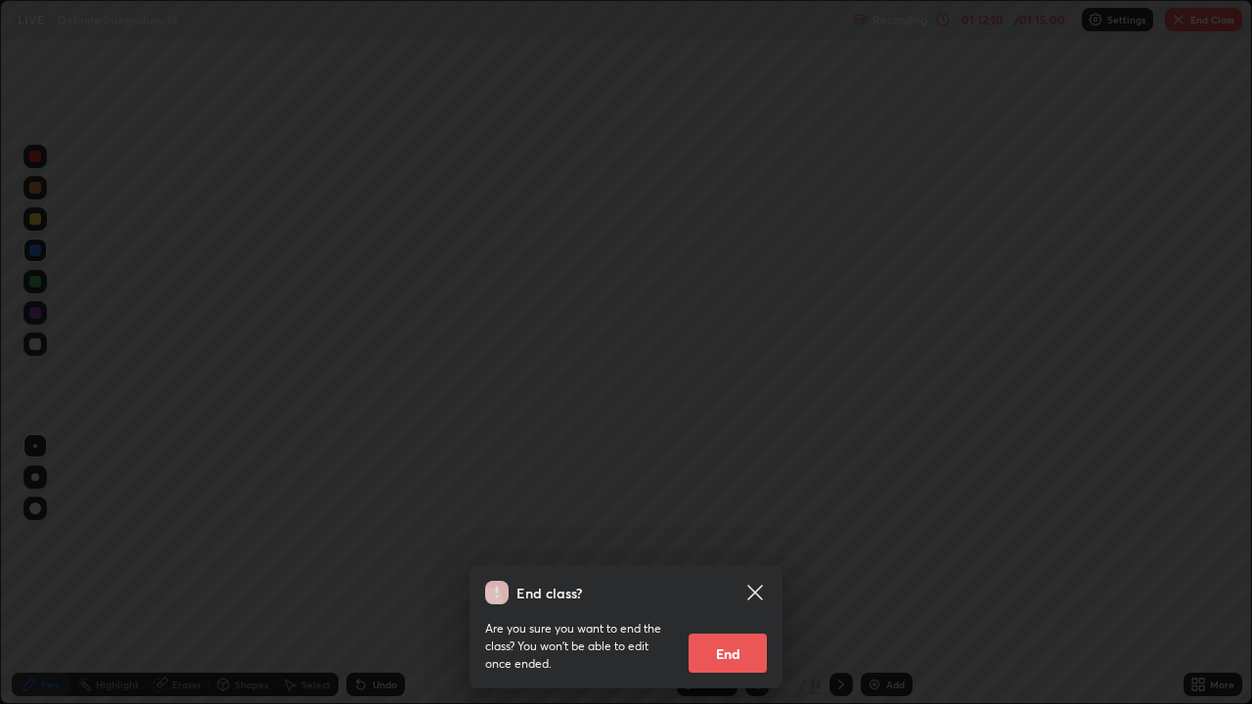
click at [731, 571] on button "End" at bounding box center [727, 653] width 78 height 39
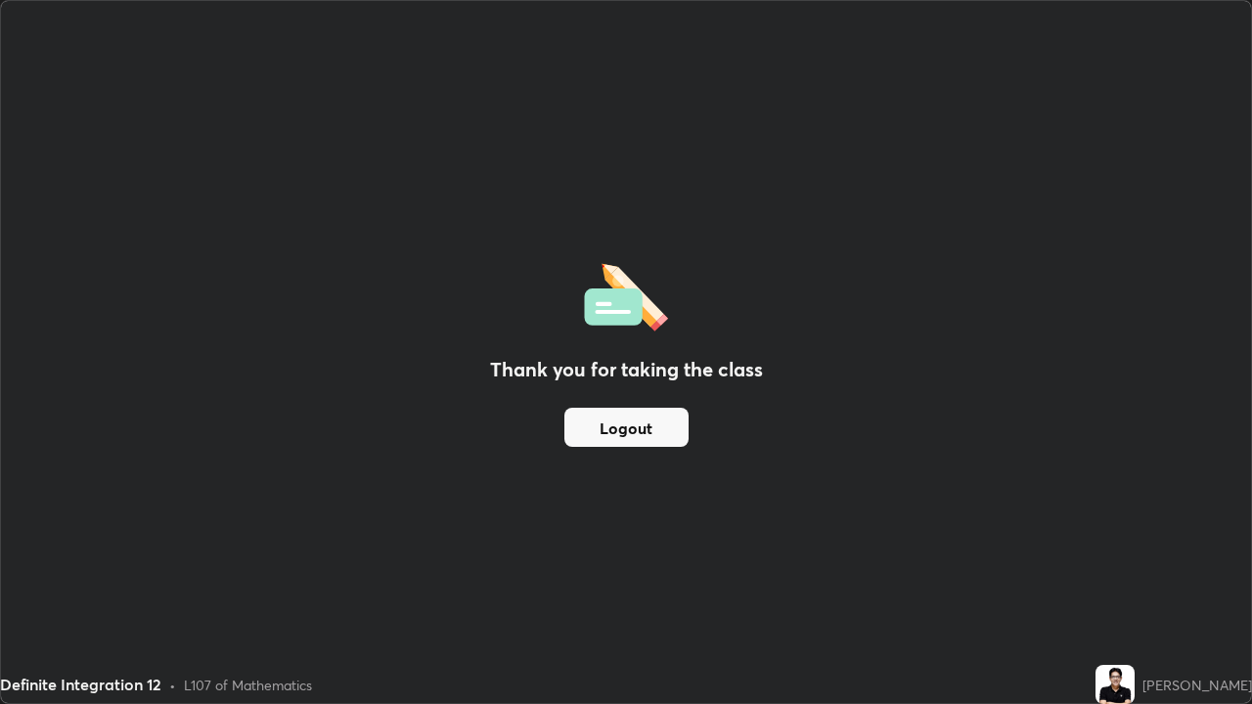
click at [613, 438] on button "Logout" at bounding box center [626, 427] width 124 height 39
